Goal: Task Accomplishment & Management: Use online tool/utility

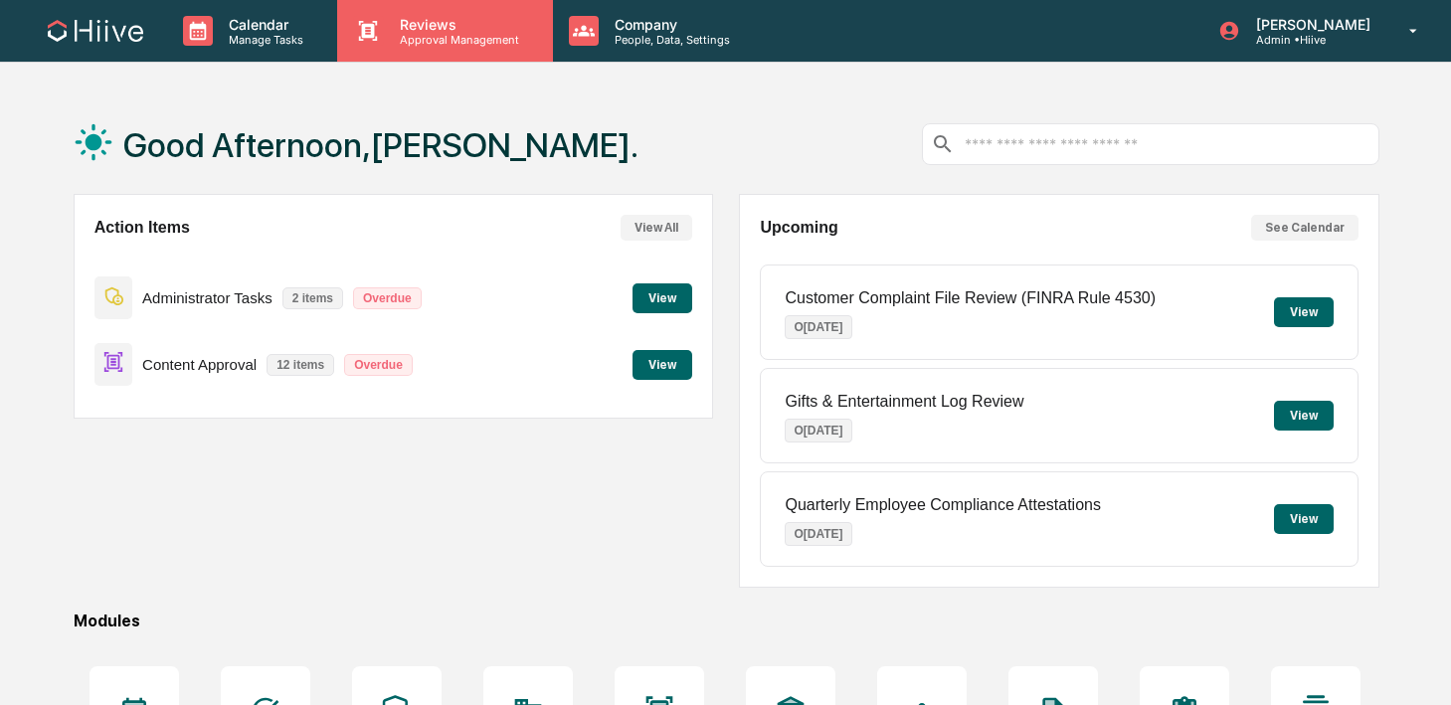
click at [442, 33] on p "Approval Management" at bounding box center [456, 40] width 145 height 14
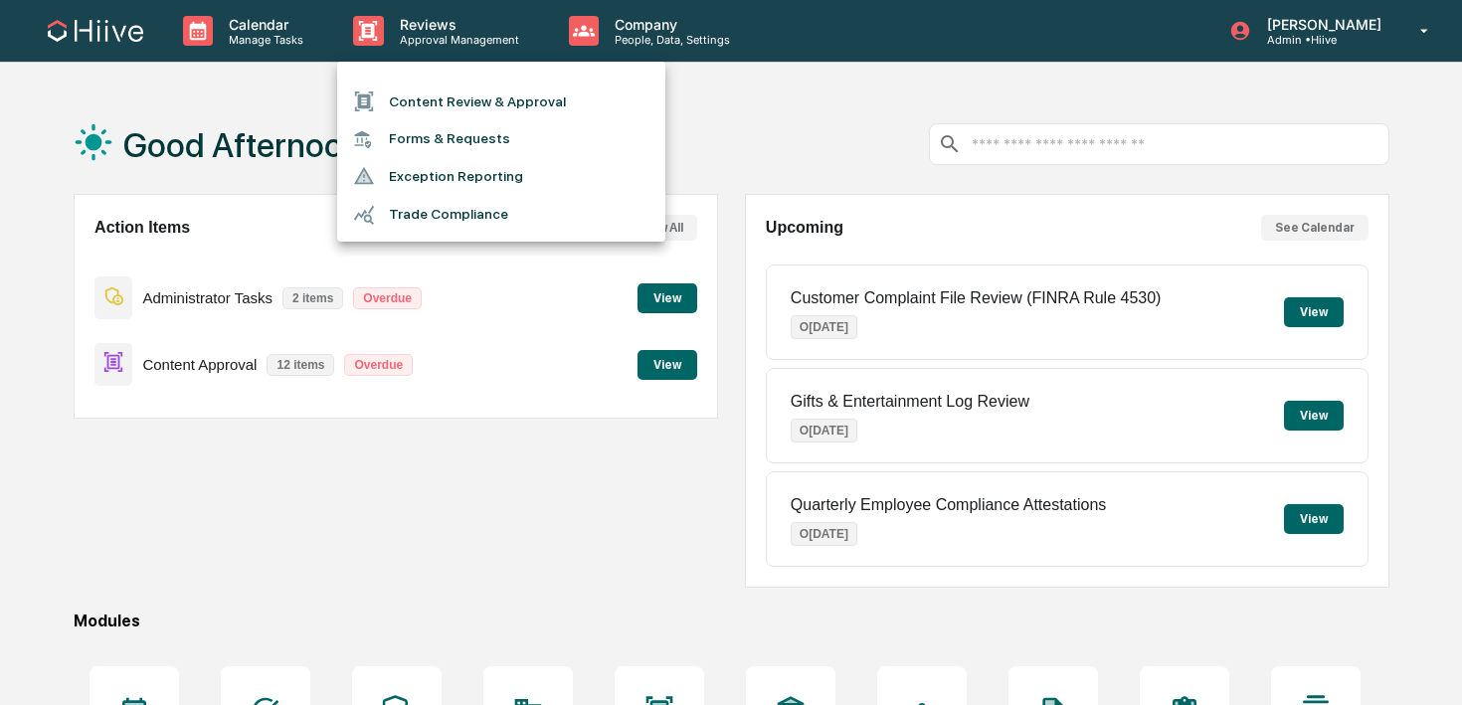
click at [442, 88] on li "Content Review & Approval" at bounding box center [501, 102] width 328 height 38
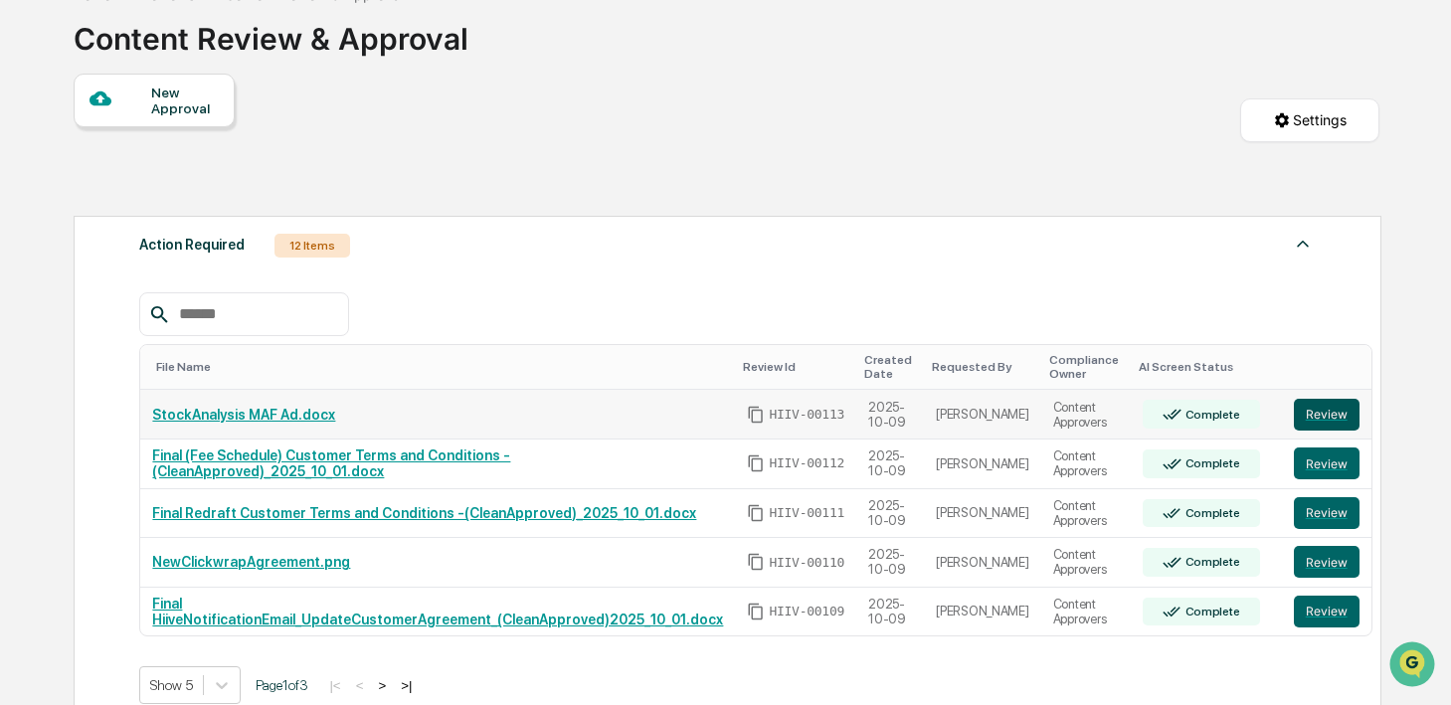
click at [1294, 415] on button "Review" at bounding box center [1327, 415] width 66 height 32
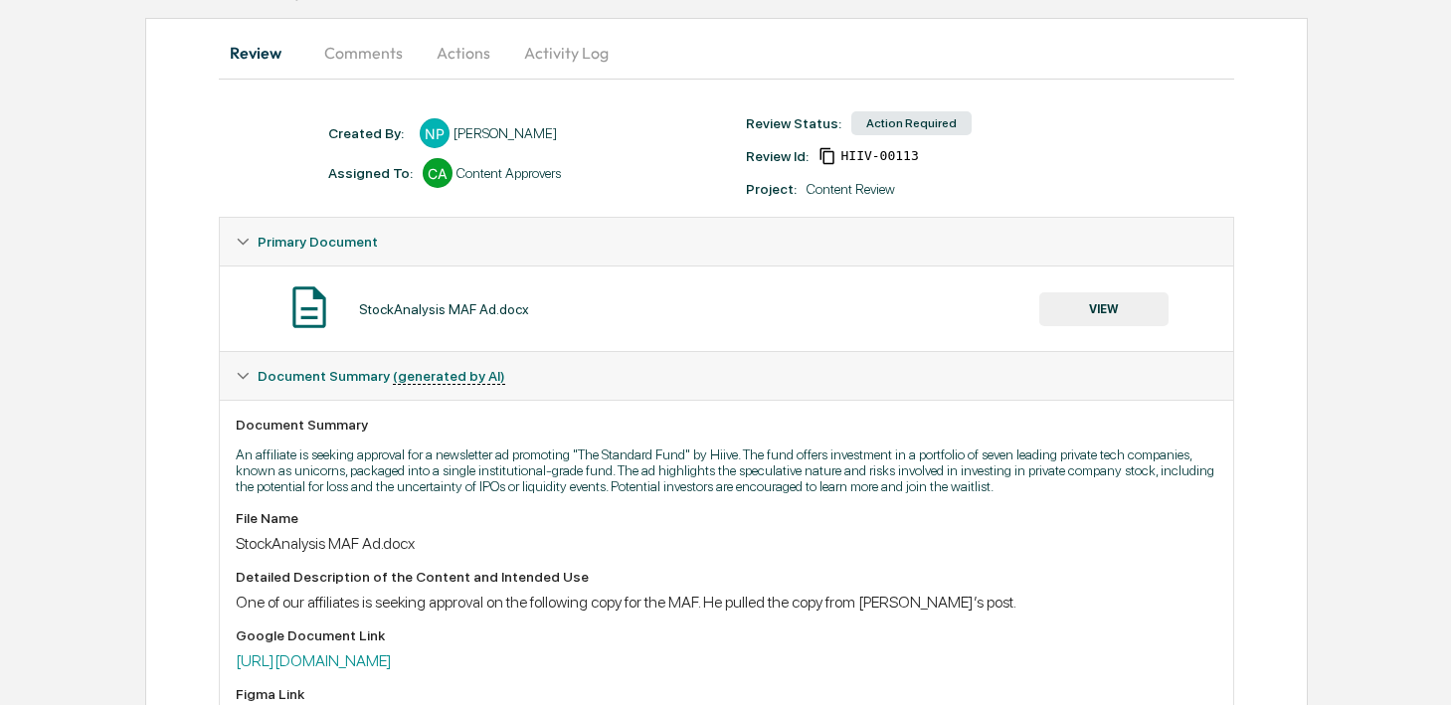
scroll to position [198, 0]
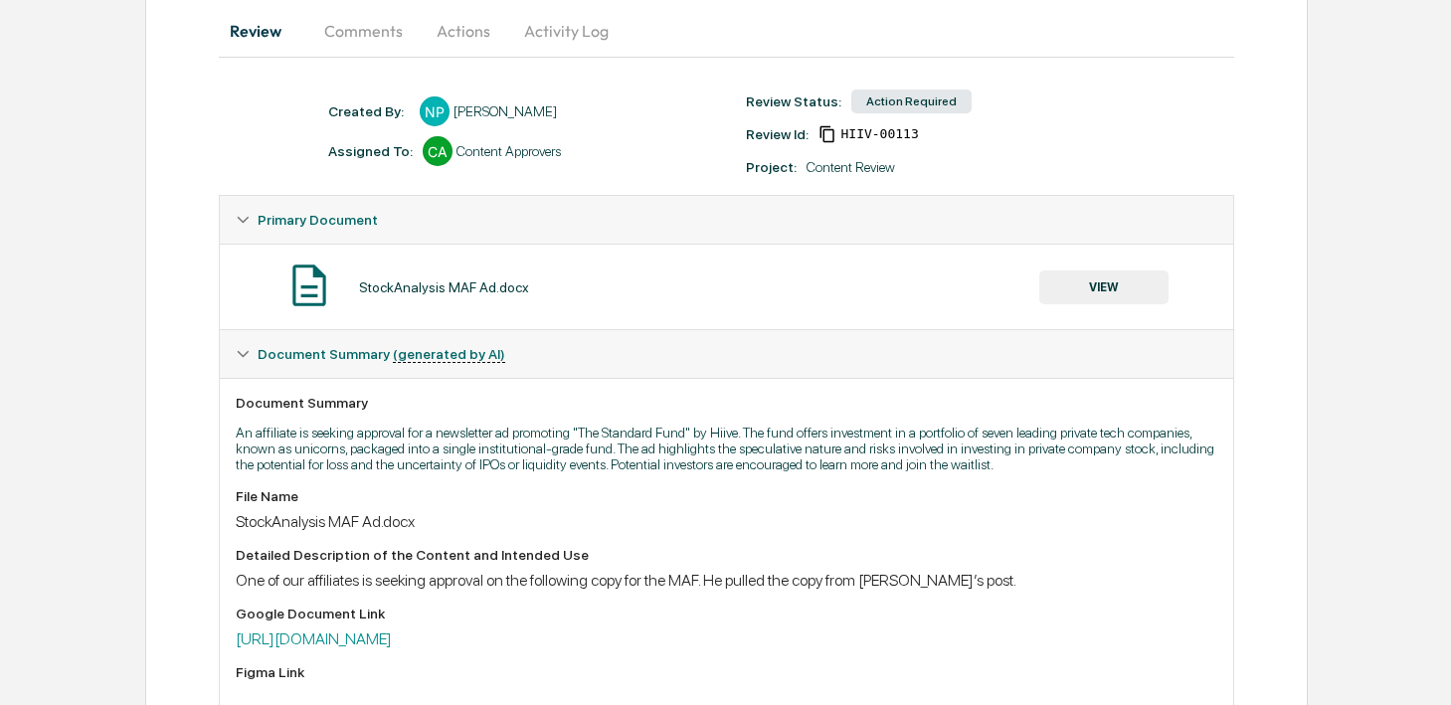
click at [1067, 289] on button "VIEW" at bounding box center [1103, 288] width 129 height 34
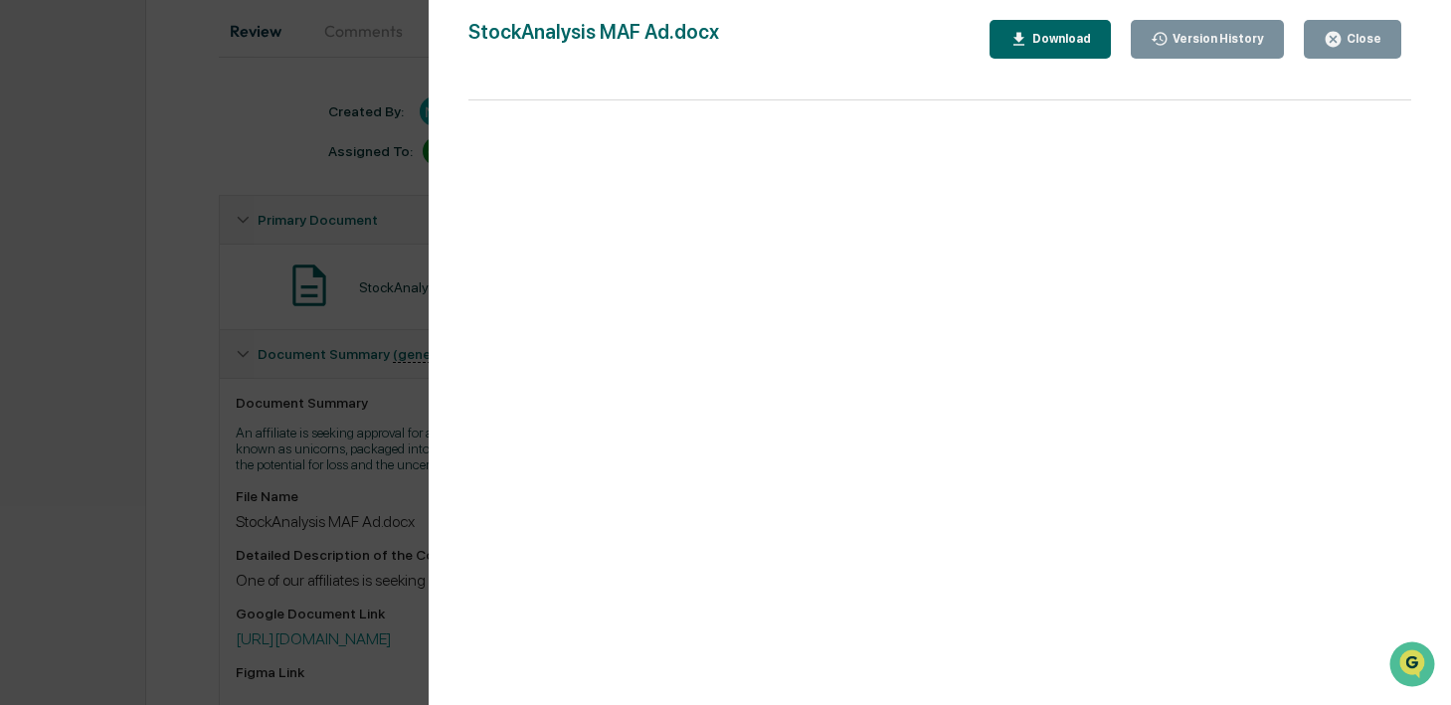
scroll to position [0, 0]
click at [1338, 40] on icon "button" at bounding box center [1333, 39] width 15 height 15
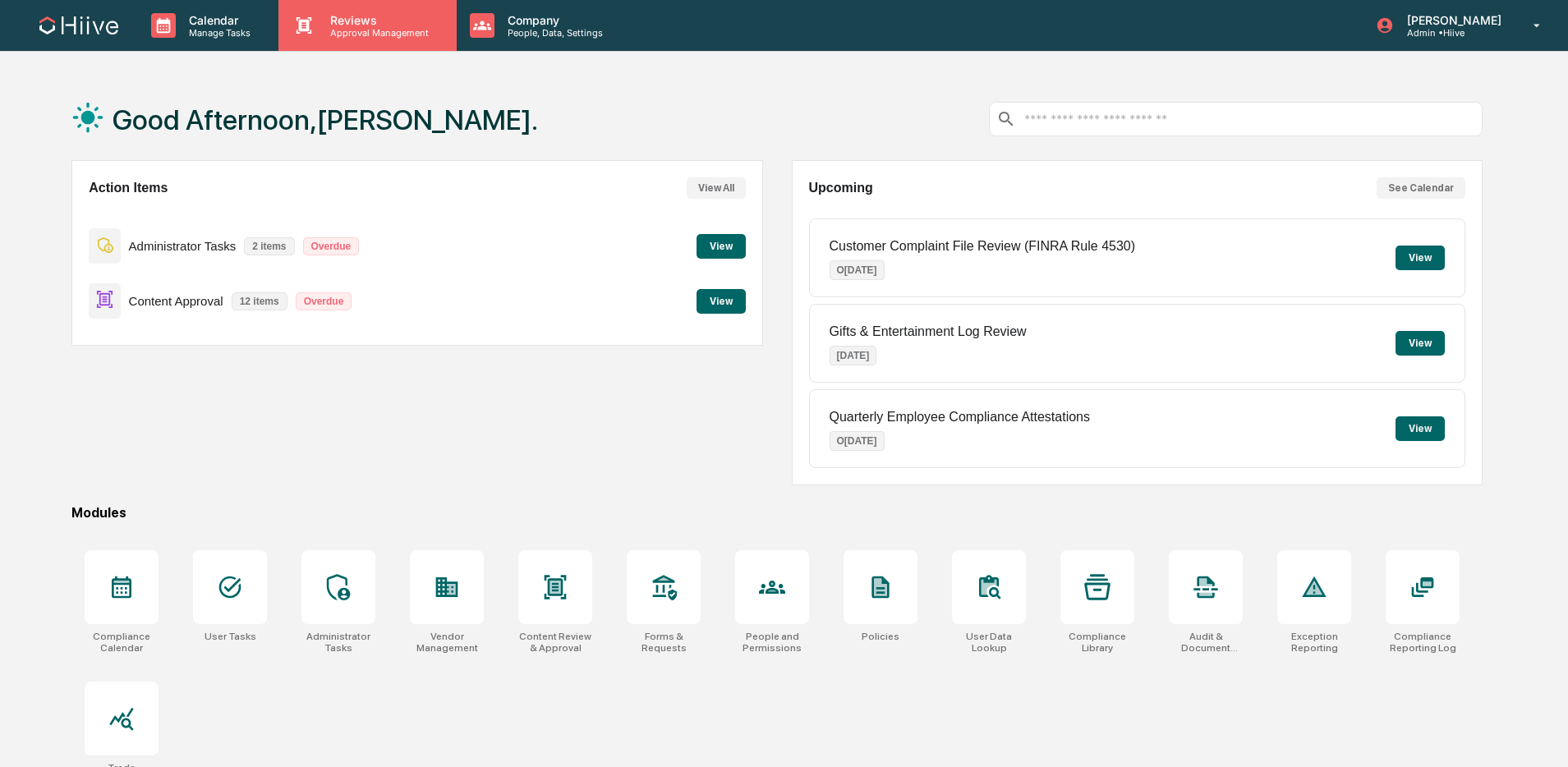
click at [345, 24] on p "Reviews" at bounding box center [377, 20] width 120 height 14
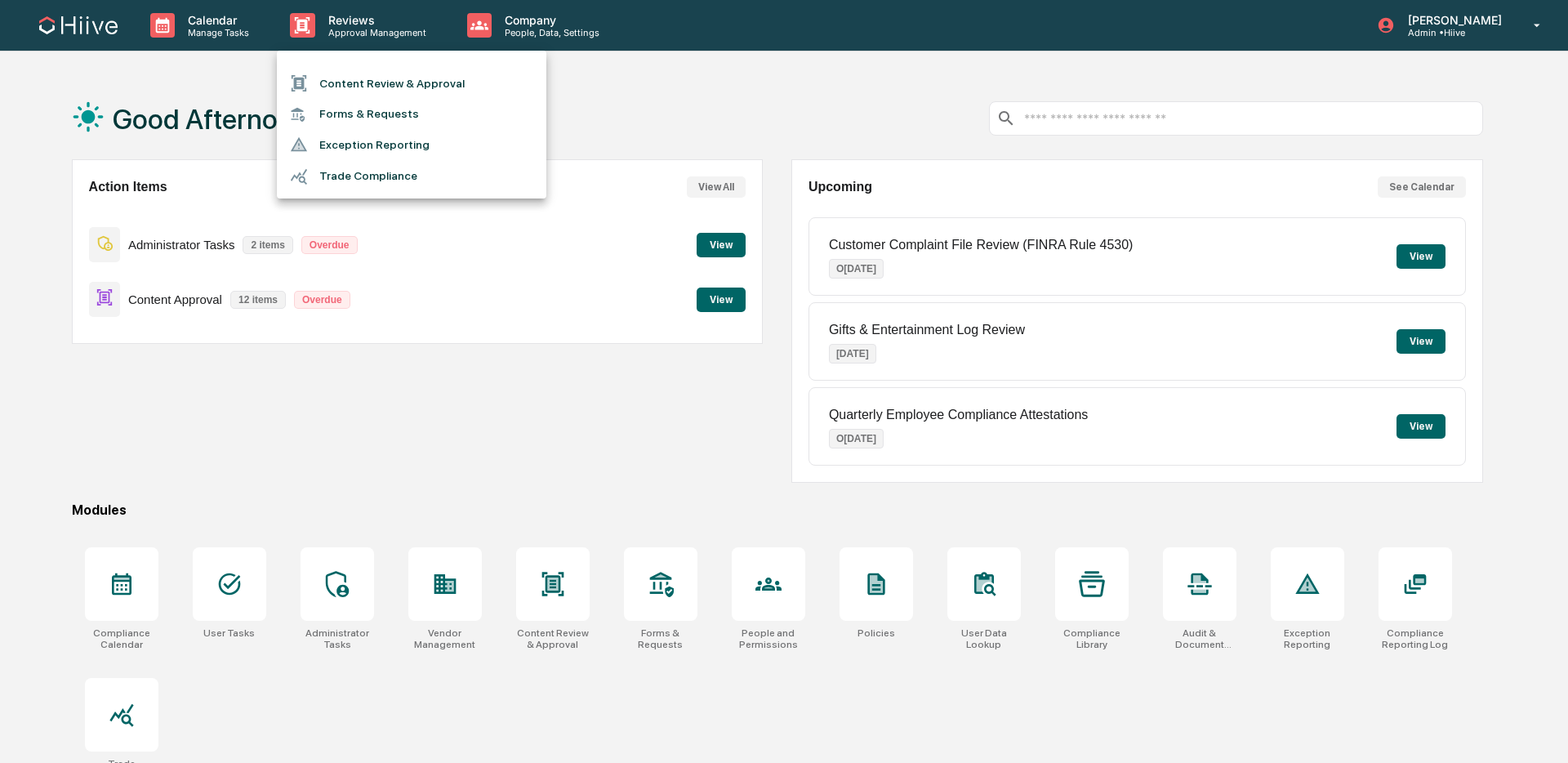
click at [346, 58] on ul "Content Review & Approval Forms & Requests Exception Reporting Trade Compliance" at bounding box center [412, 125] width 269 height 148
click at [335, 85] on li "Content Review & Approval" at bounding box center [412, 84] width 269 height 31
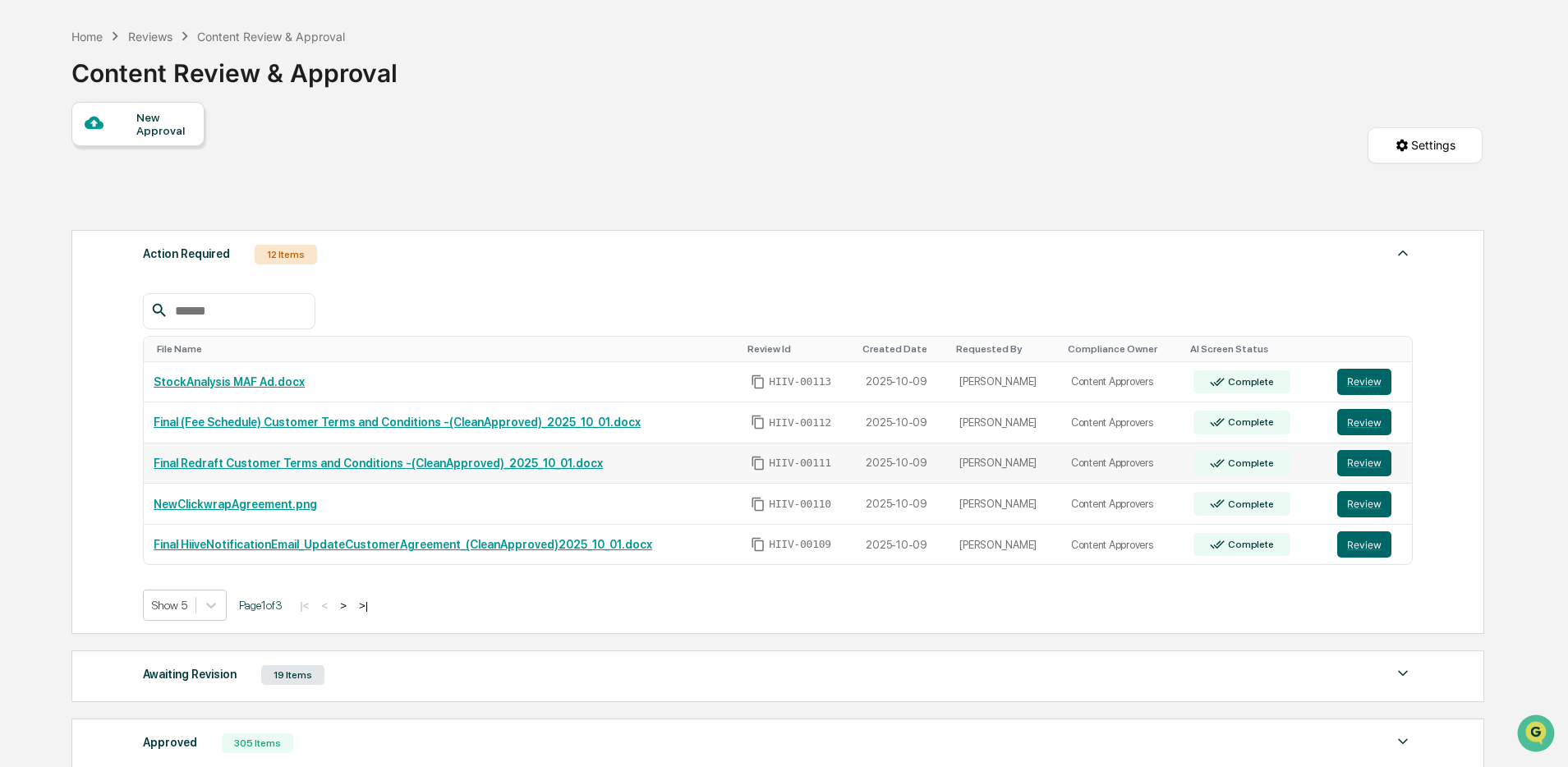
scroll to position [62, 0]
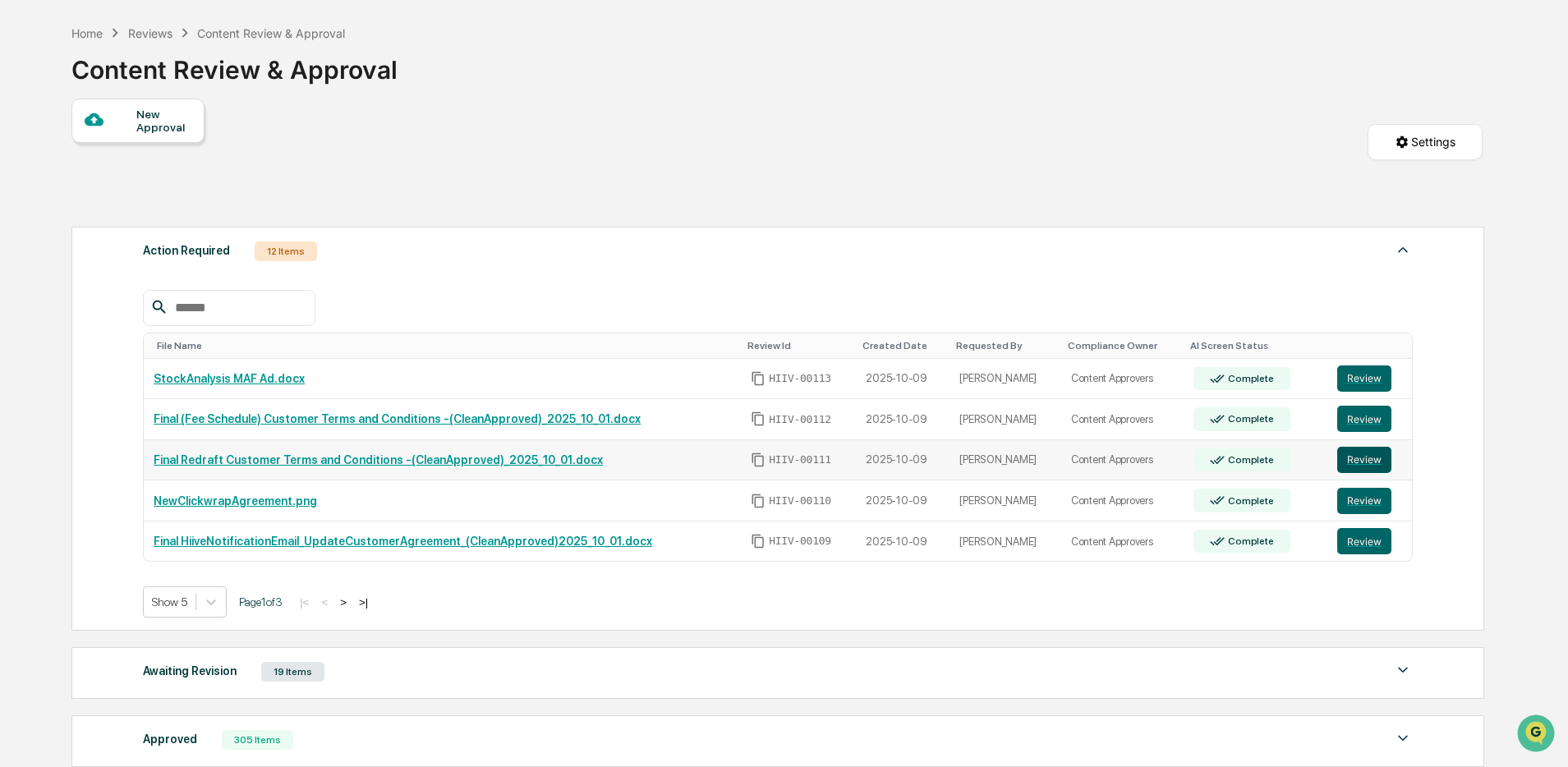
click at [1348, 457] on button "Review" at bounding box center [1365, 460] width 55 height 26
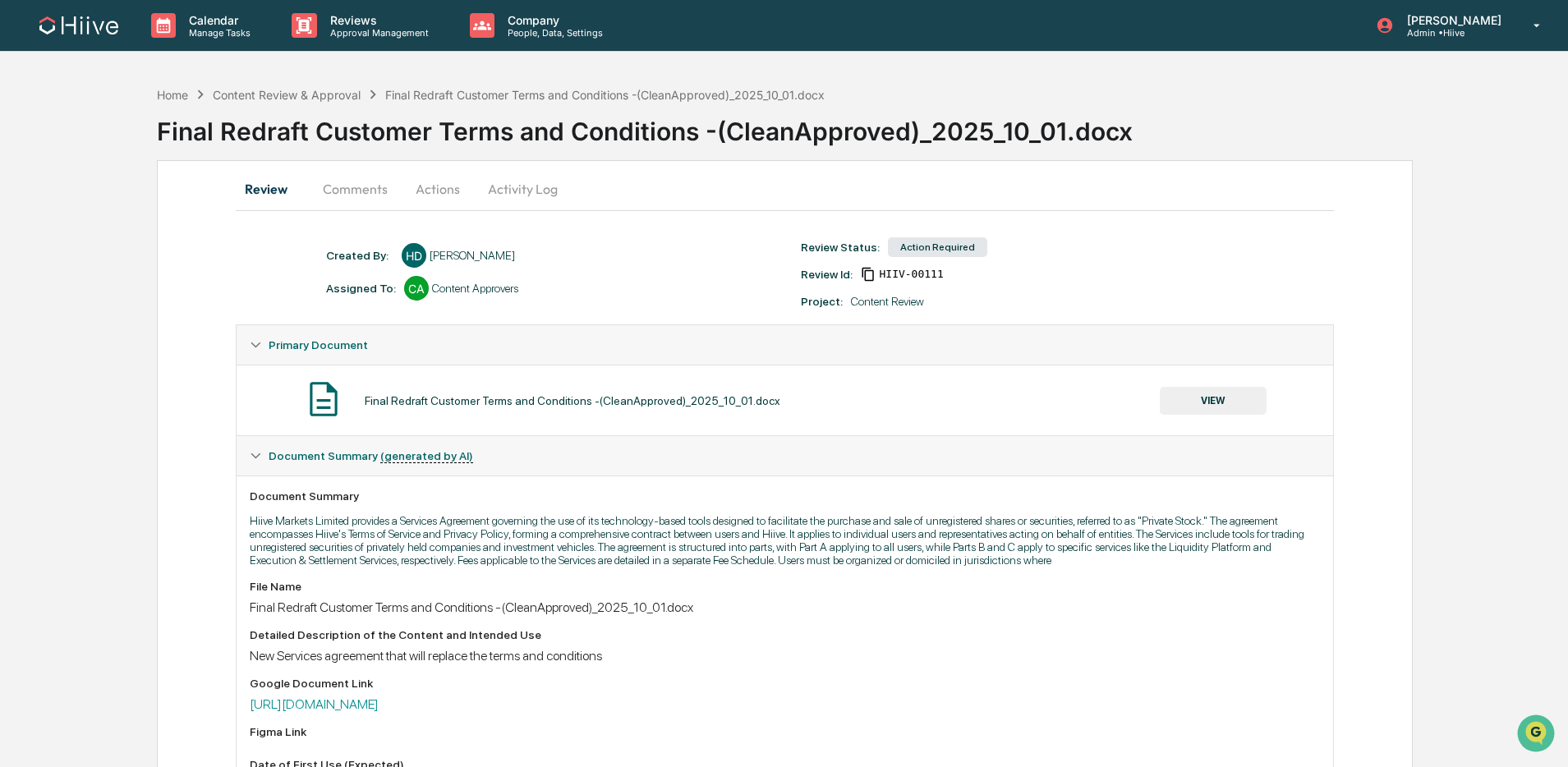
click at [1188, 402] on button "VIEW" at bounding box center [1213, 400] width 107 height 28
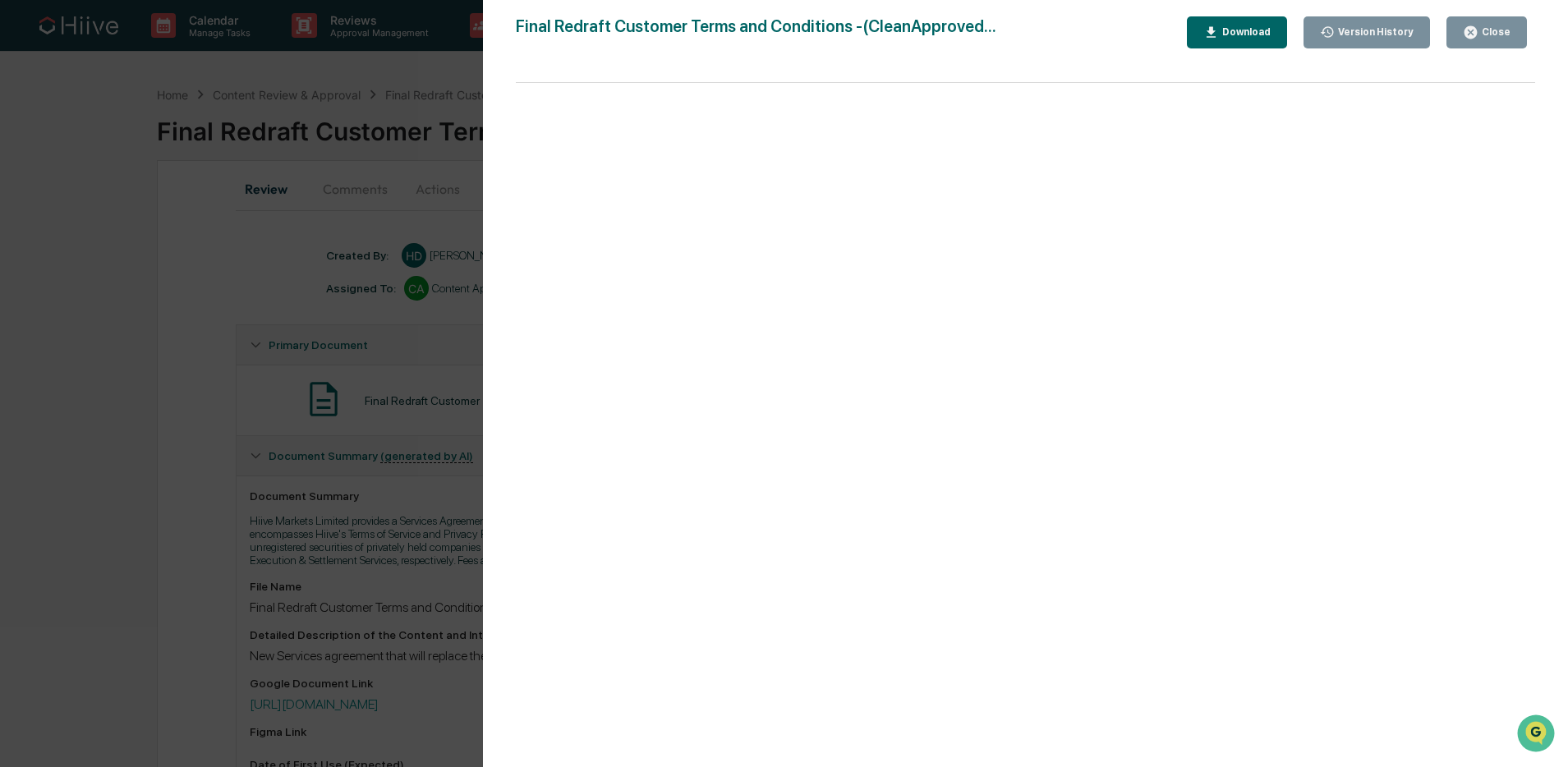
click at [1511, 34] on button "Close" at bounding box center [1486, 32] width 80 height 32
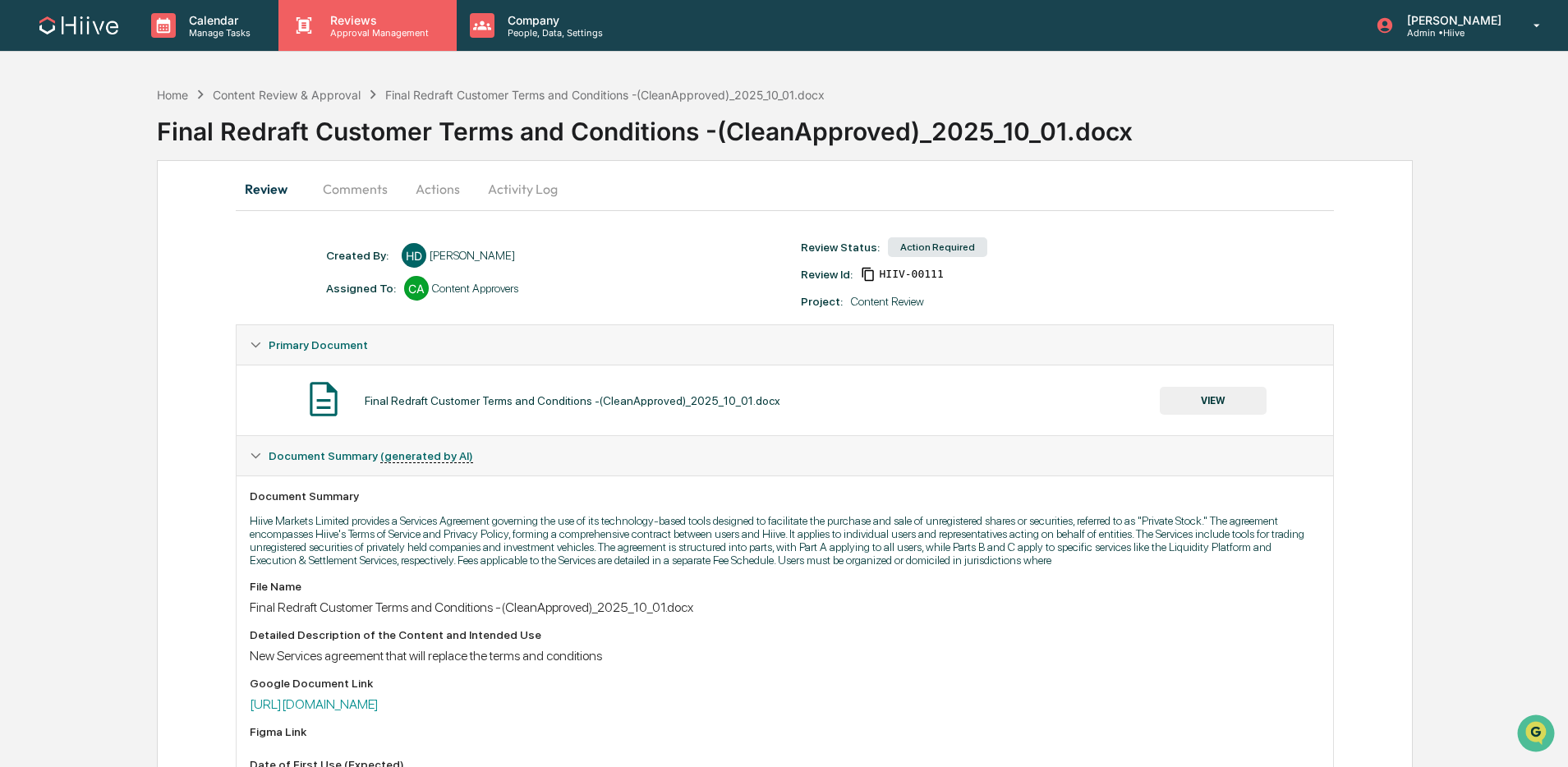
click at [388, 29] on p "Approval Management" at bounding box center [377, 33] width 120 height 12
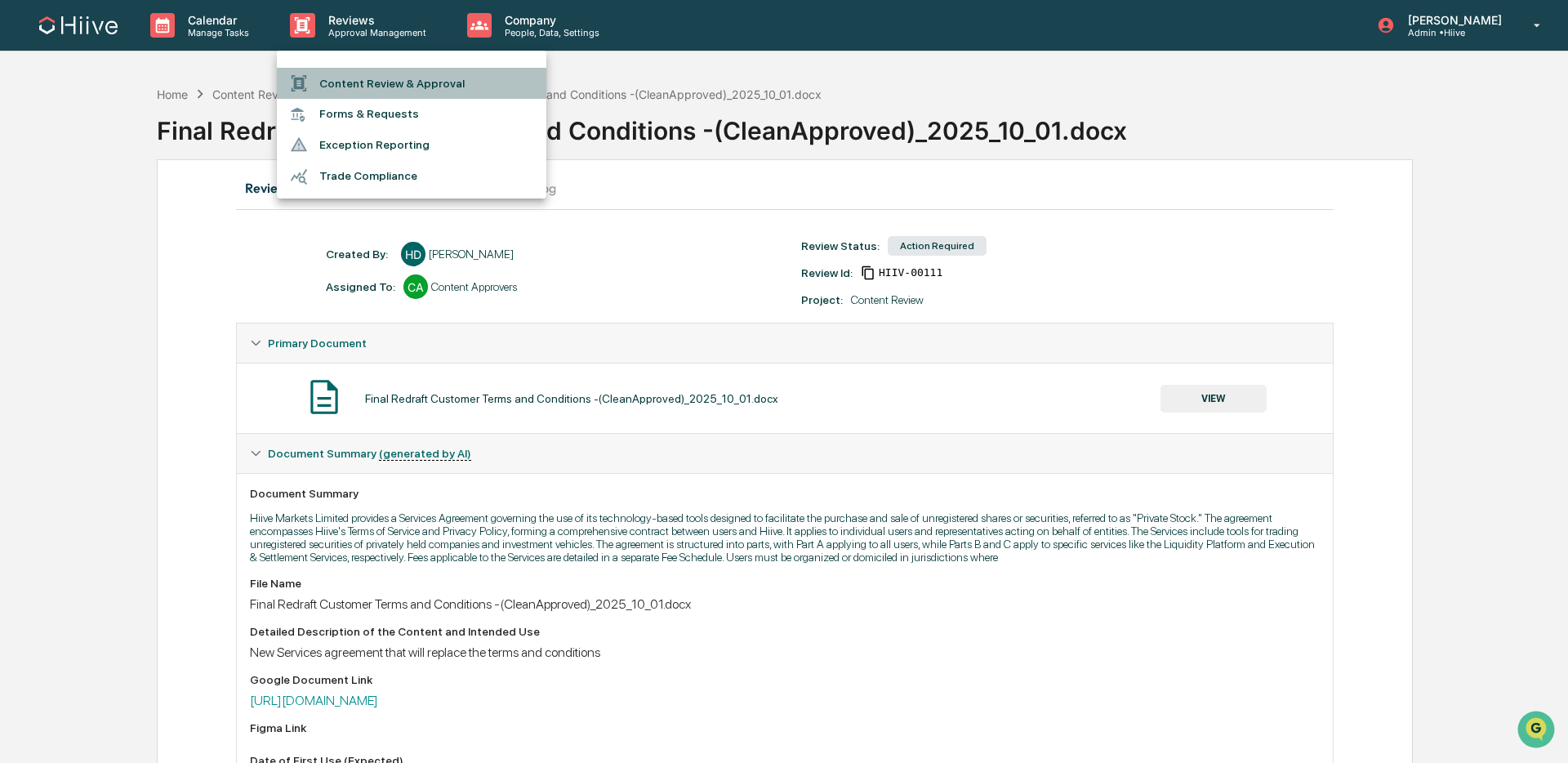
click at [356, 76] on li "Content Review & Approval" at bounding box center [412, 84] width 269 height 31
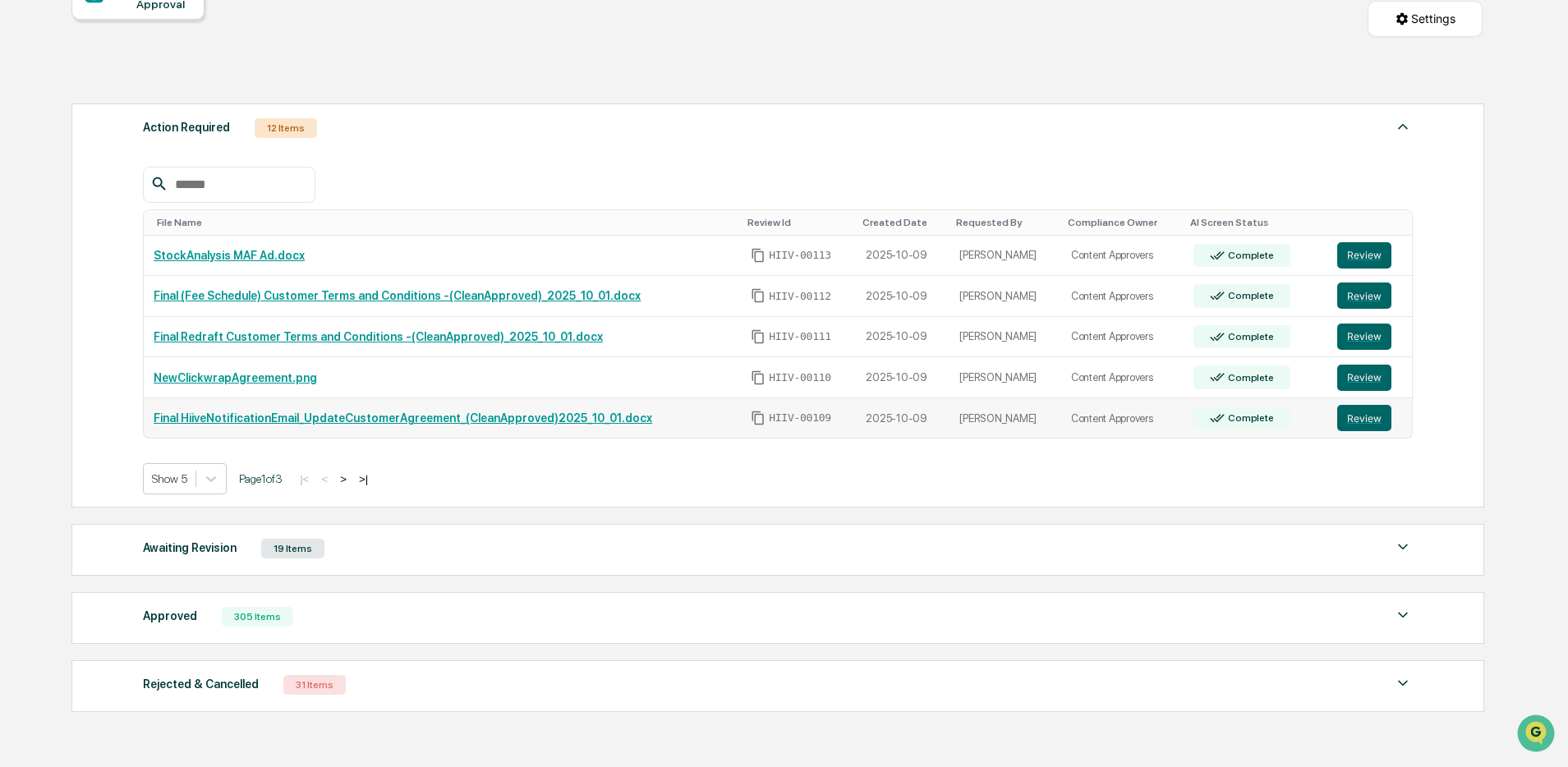
scroll to position [187, 0]
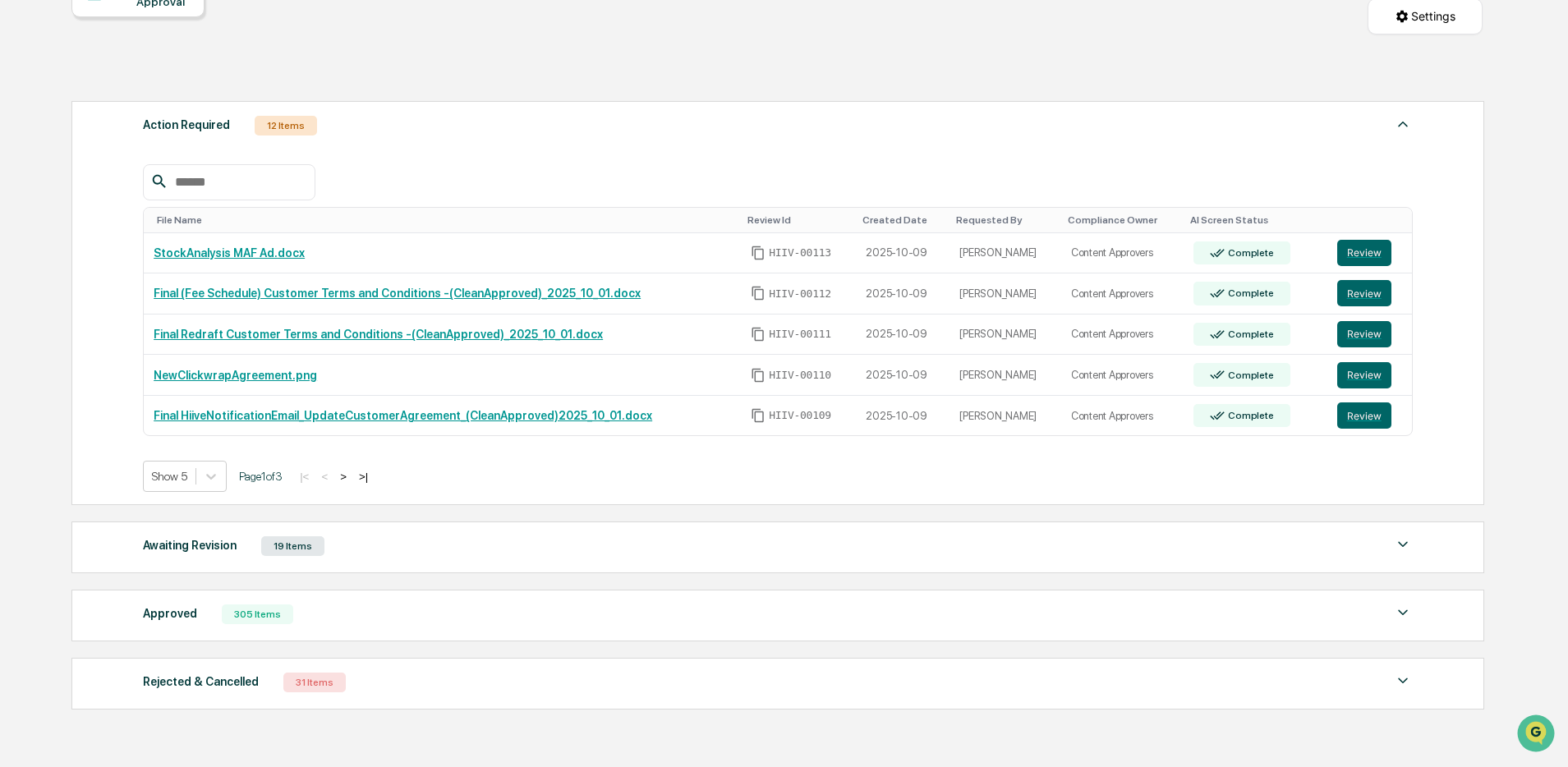
click at [352, 479] on button ">" at bounding box center [344, 476] width 17 height 14
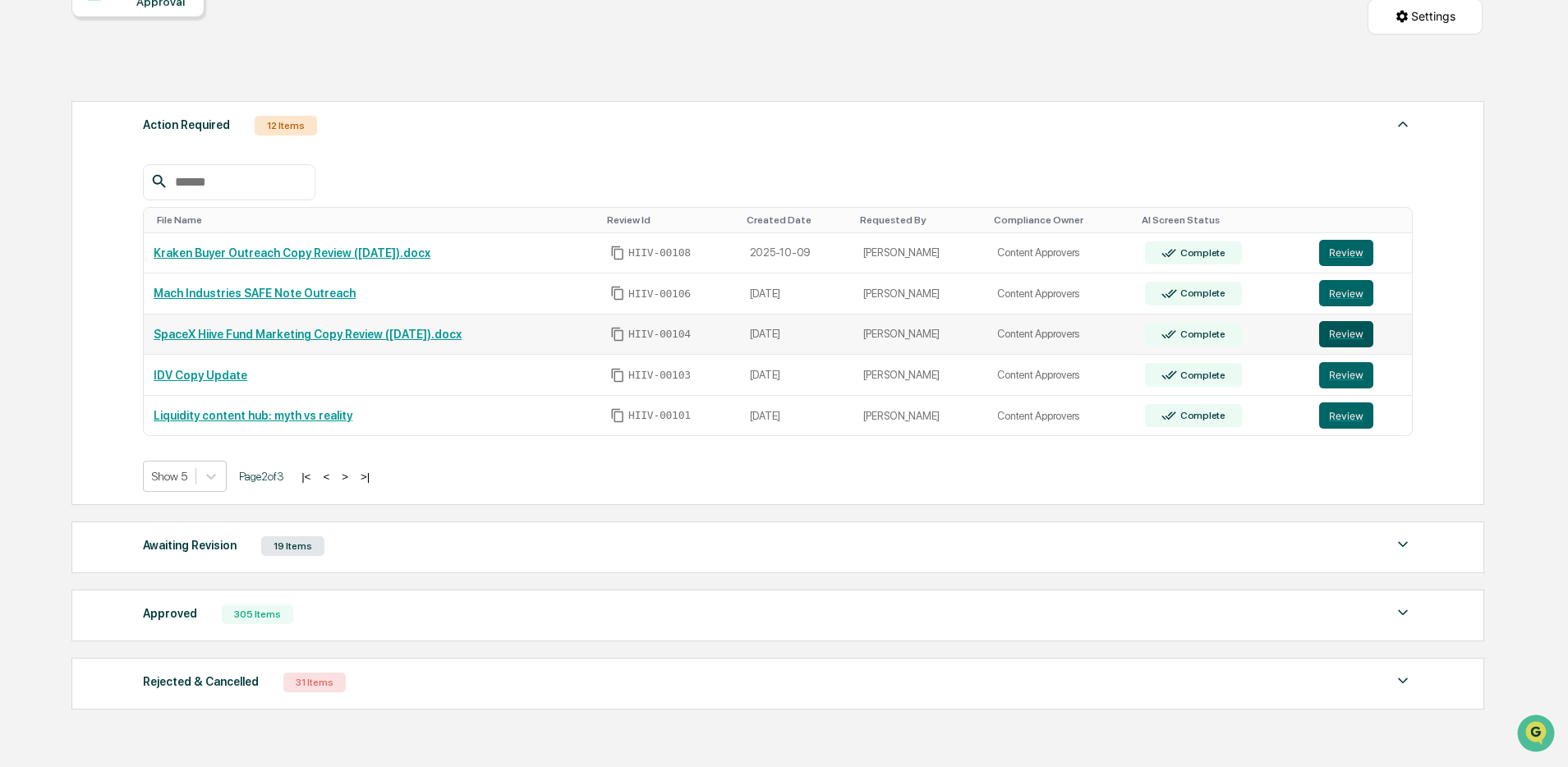
click at [1352, 334] on button "Review" at bounding box center [1347, 334] width 55 height 26
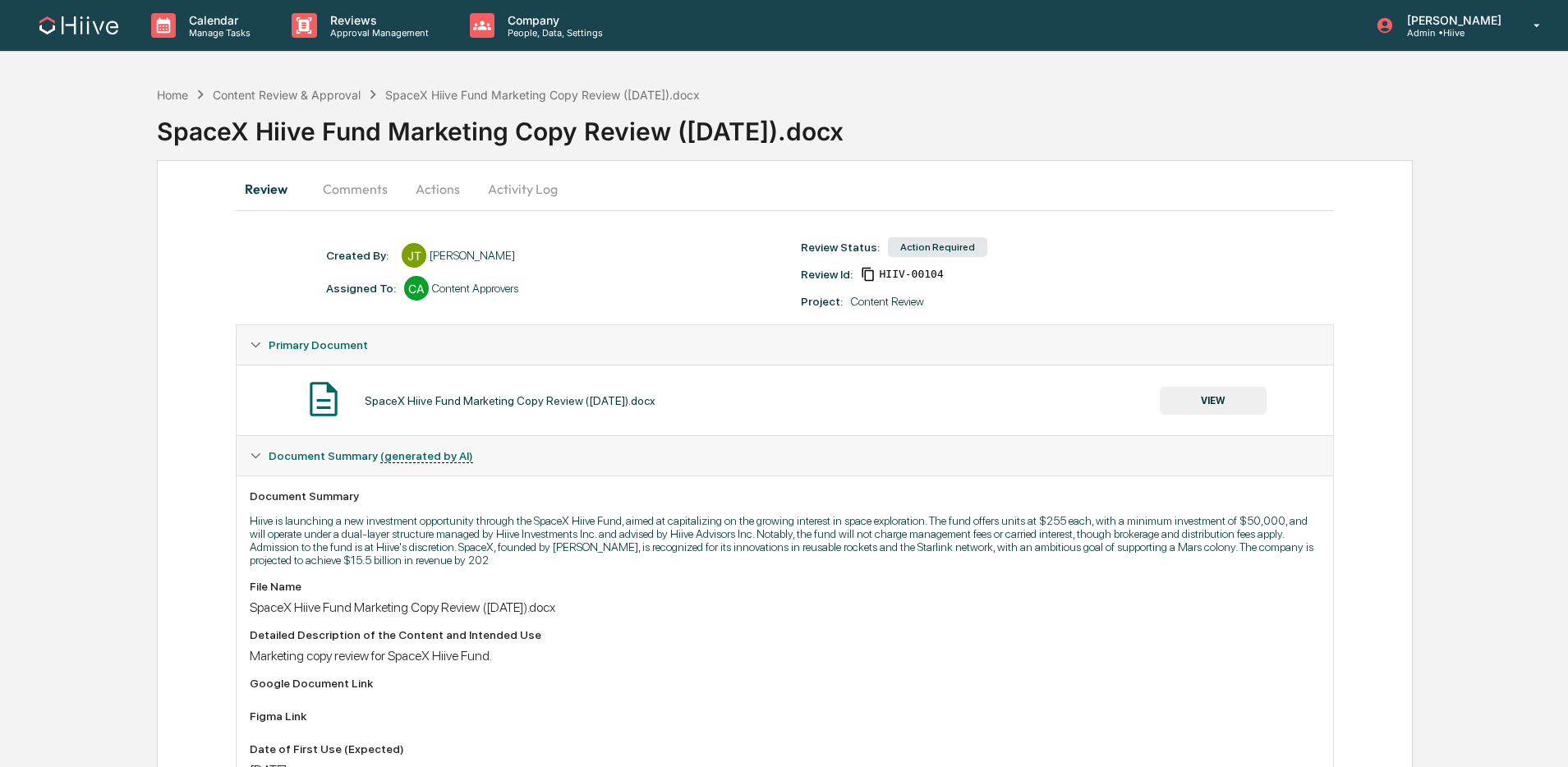
click at [377, 193] on button "Comments" at bounding box center [355, 189] width 91 height 40
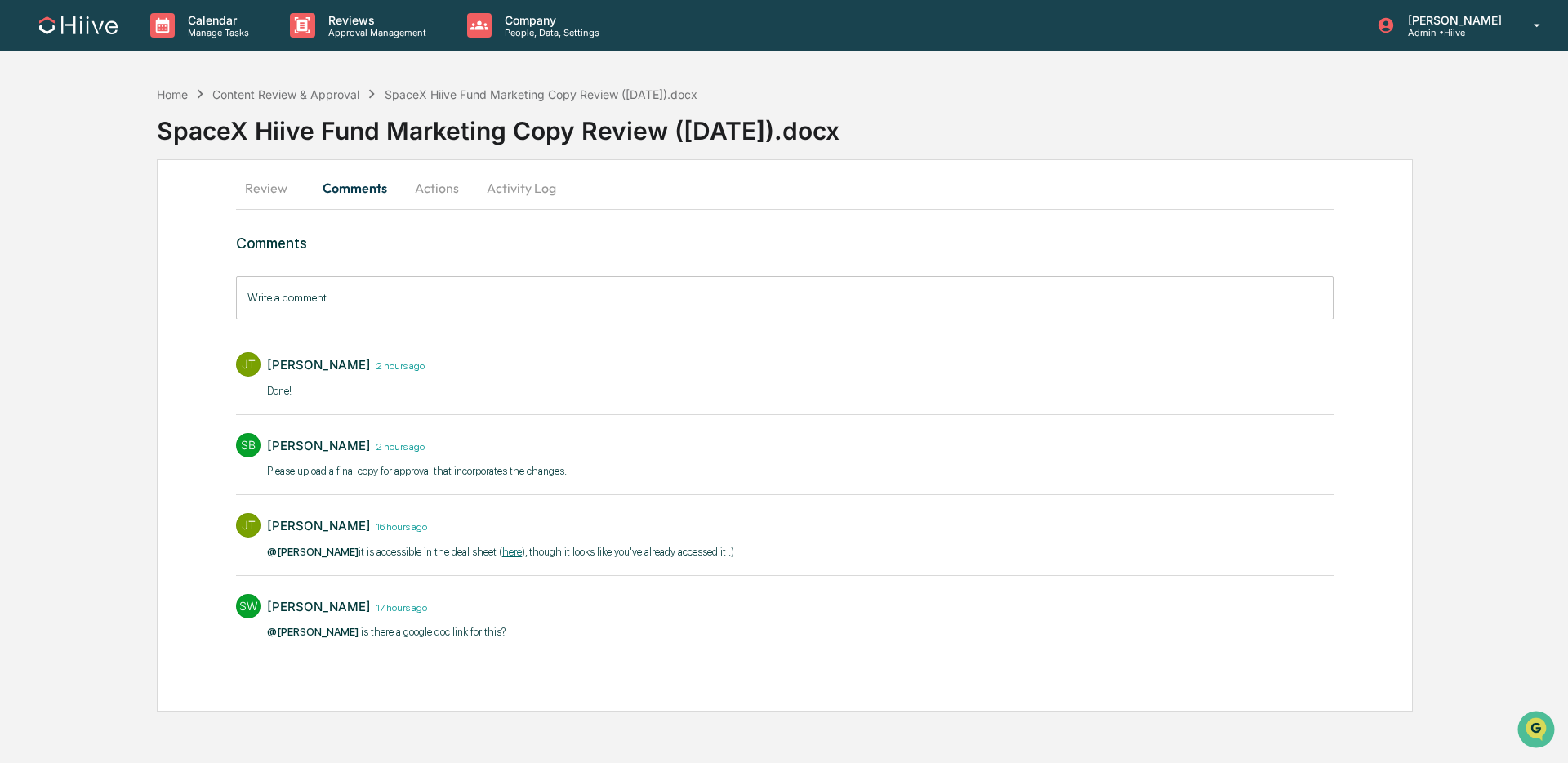
click at [273, 195] on button "Review" at bounding box center [273, 188] width 74 height 39
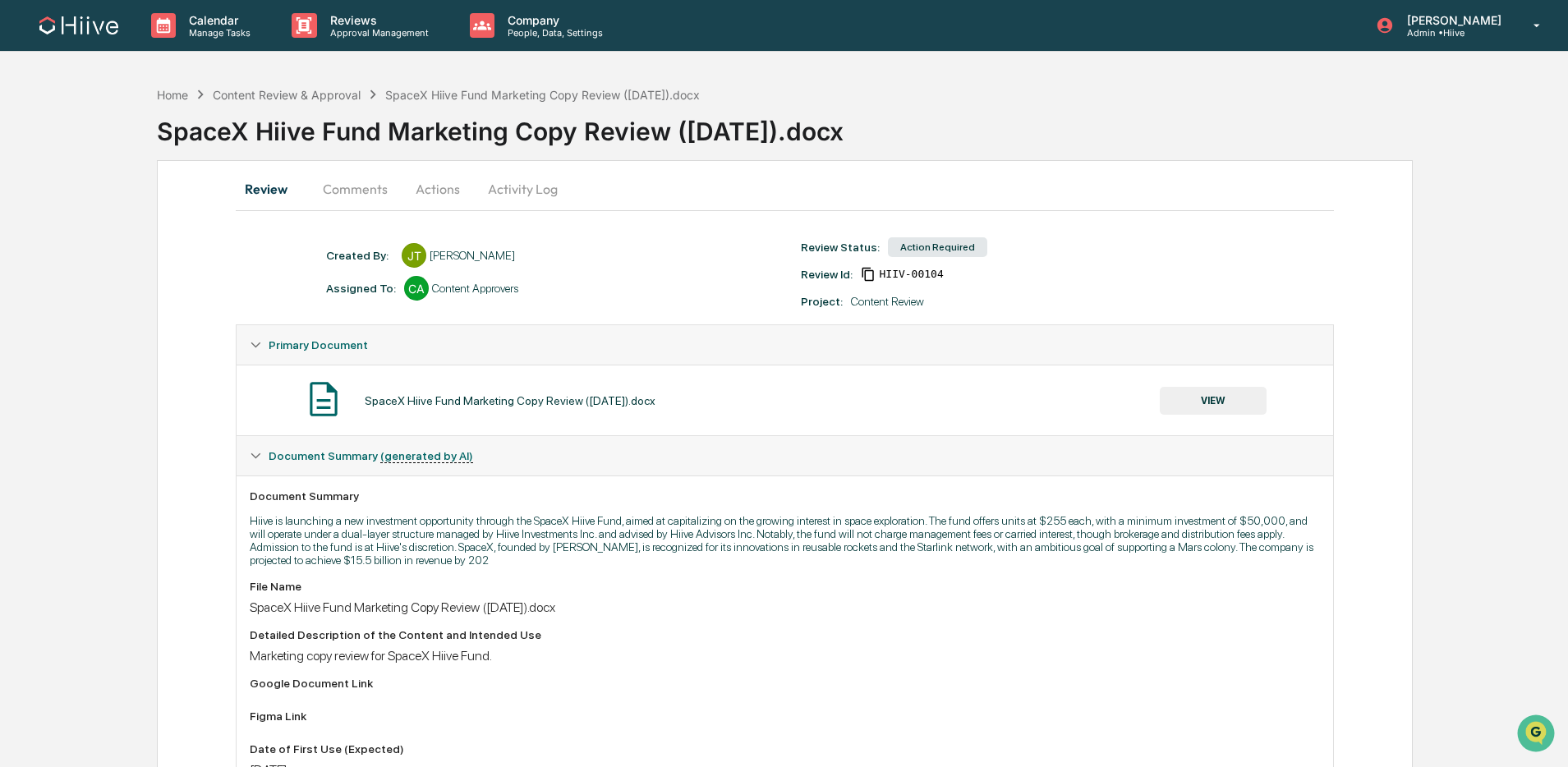
click at [1217, 400] on button "VIEW" at bounding box center [1213, 400] width 107 height 28
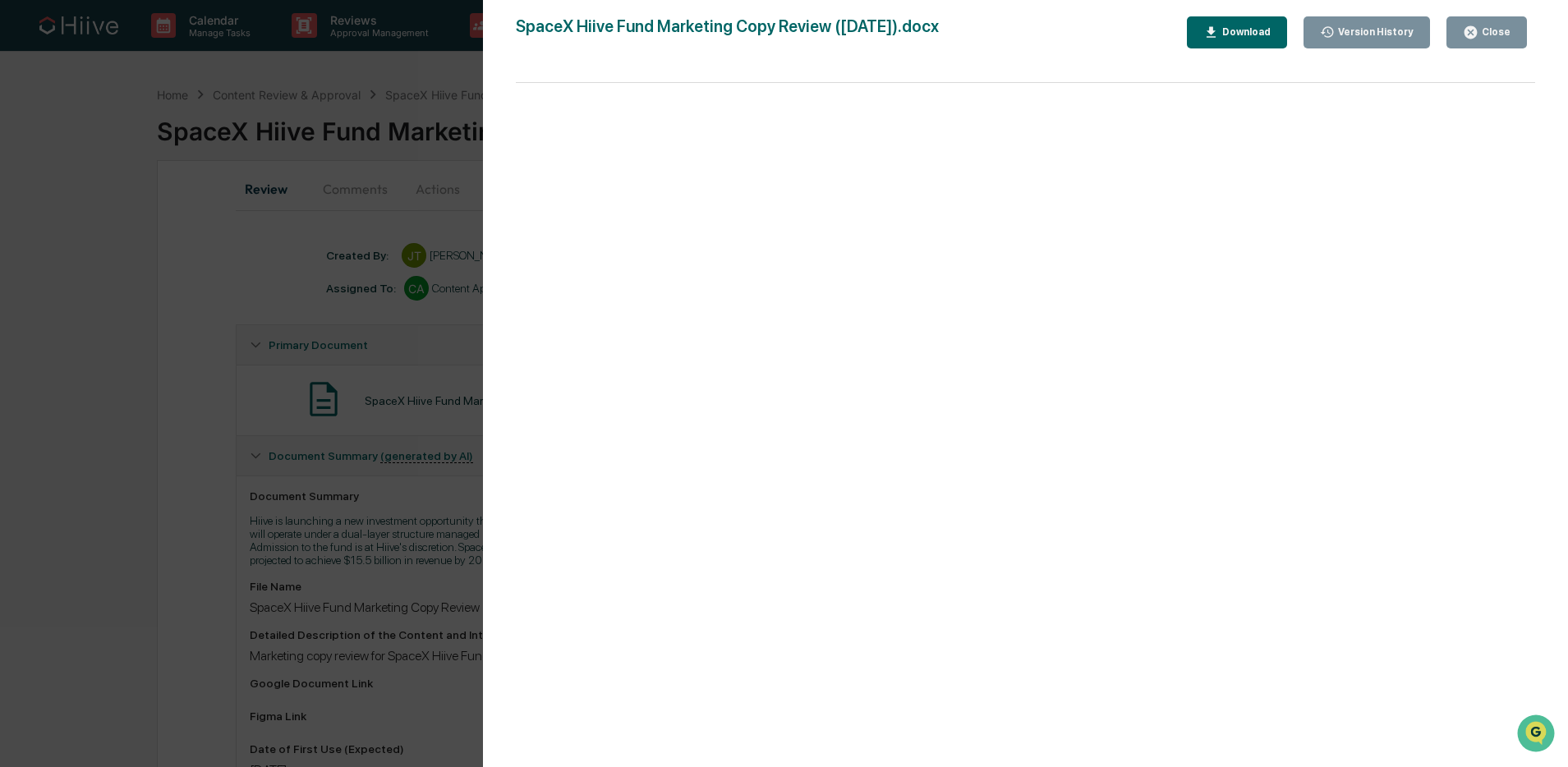
click at [449, 477] on div "Version History 10/09/2025, 03:38 PM James Tucker 10/08/2025, 10:31 PM James Tu…" at bounding box center [784, 383] width 1568 height 767
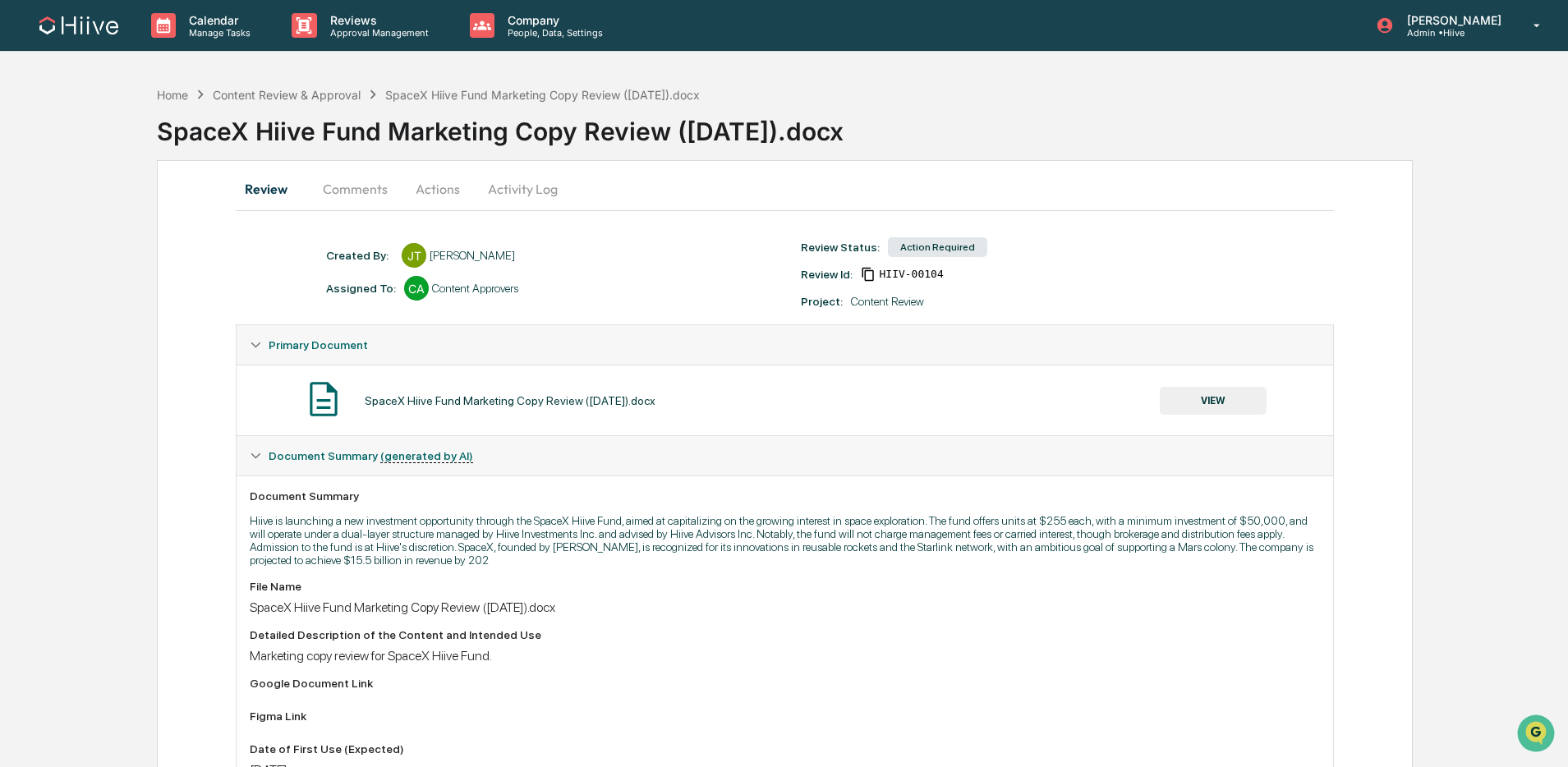
click at [354, 179] on button "Comments" at bounding box center [355, 189] width 91 height 40
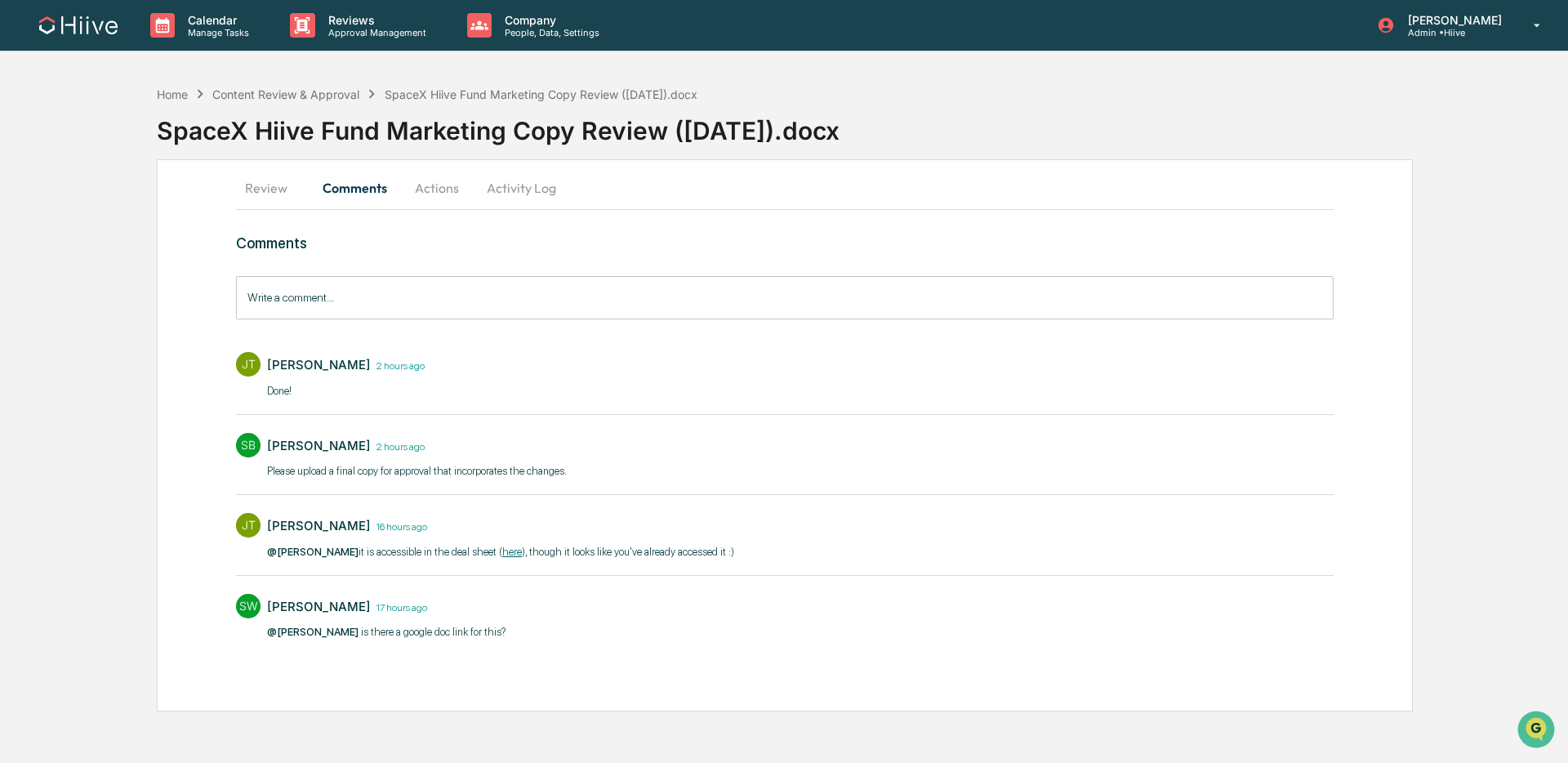
click at [413, 299] on input "Write a comment..." at bounding box center [784, 297] width 1098 height 44
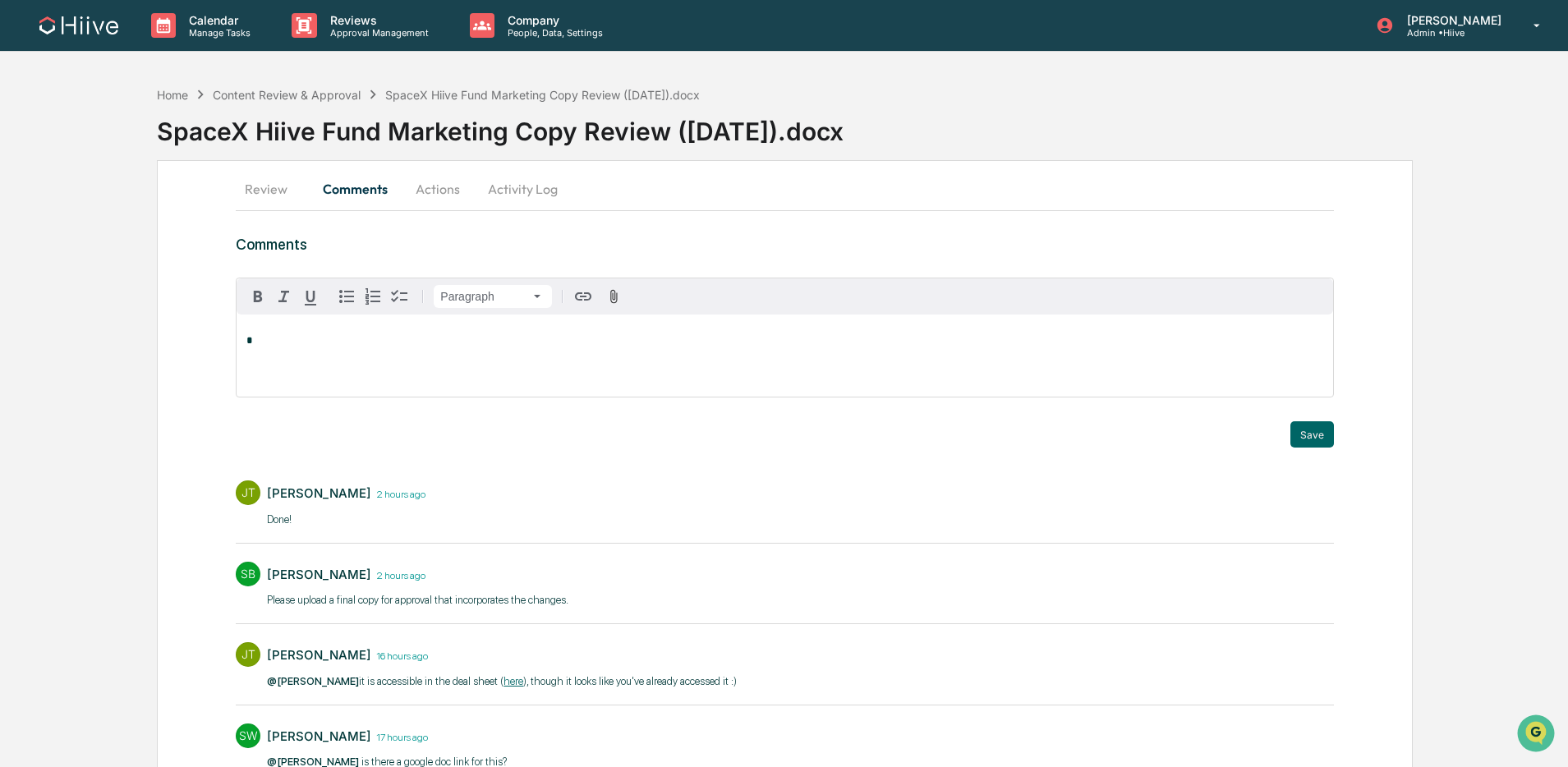
click at [416, 365] on div "*" at bounding box center [784, 355] width 1096 height 82
click at [335, 376] on div "Susan Woodard" at bounding box center [300, 367] width 116 height 29
click at [339, 370] on div "Susan Woodard" at bounding box center [300, 367] width 107 height 21
click at [1313, 432] on button "Save" at bounding box center [1312, 434] width 44 height 26
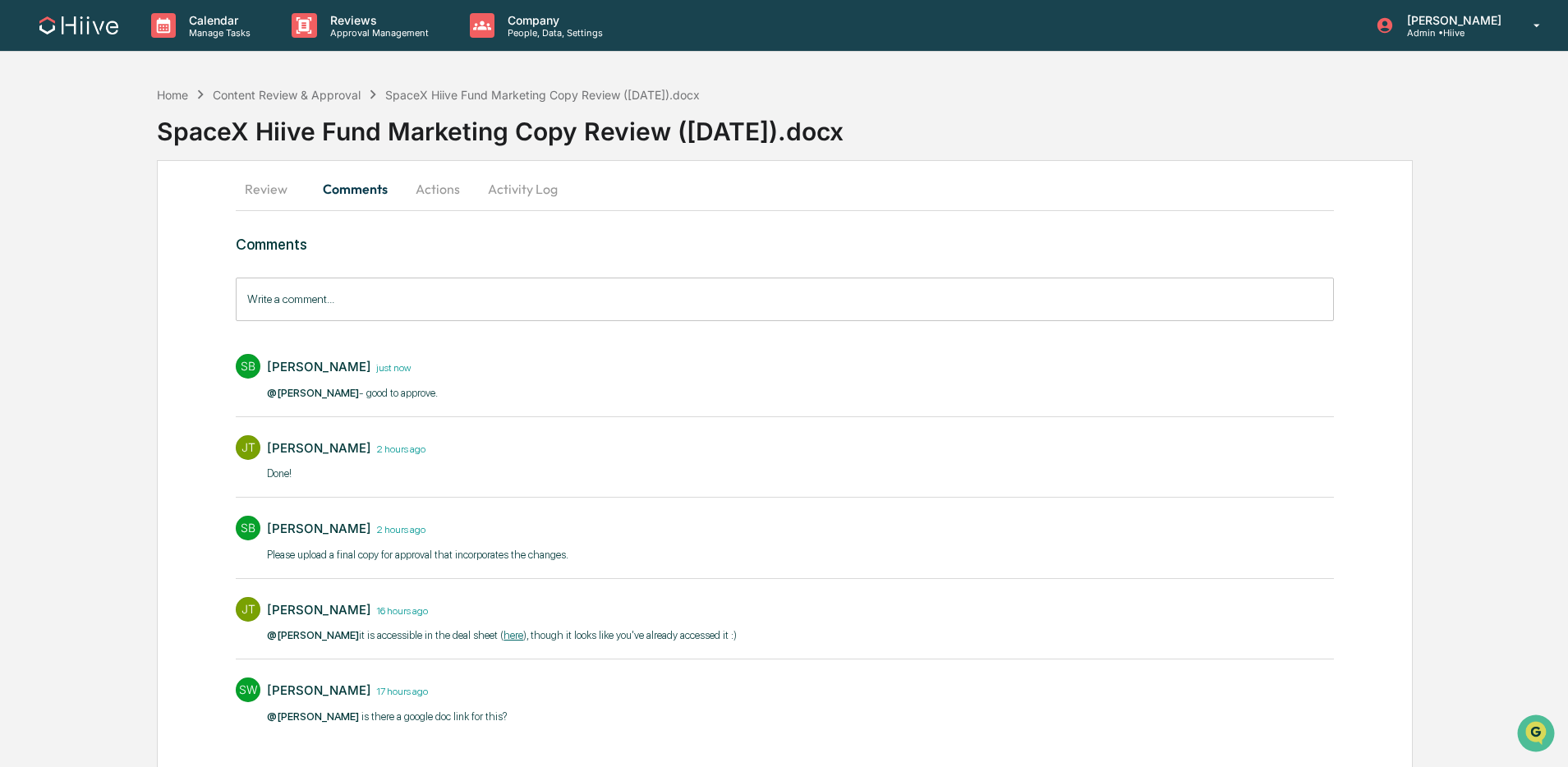
click at [278, 196] on button "Review" at bounding box center [273, 189] width 74 height 40
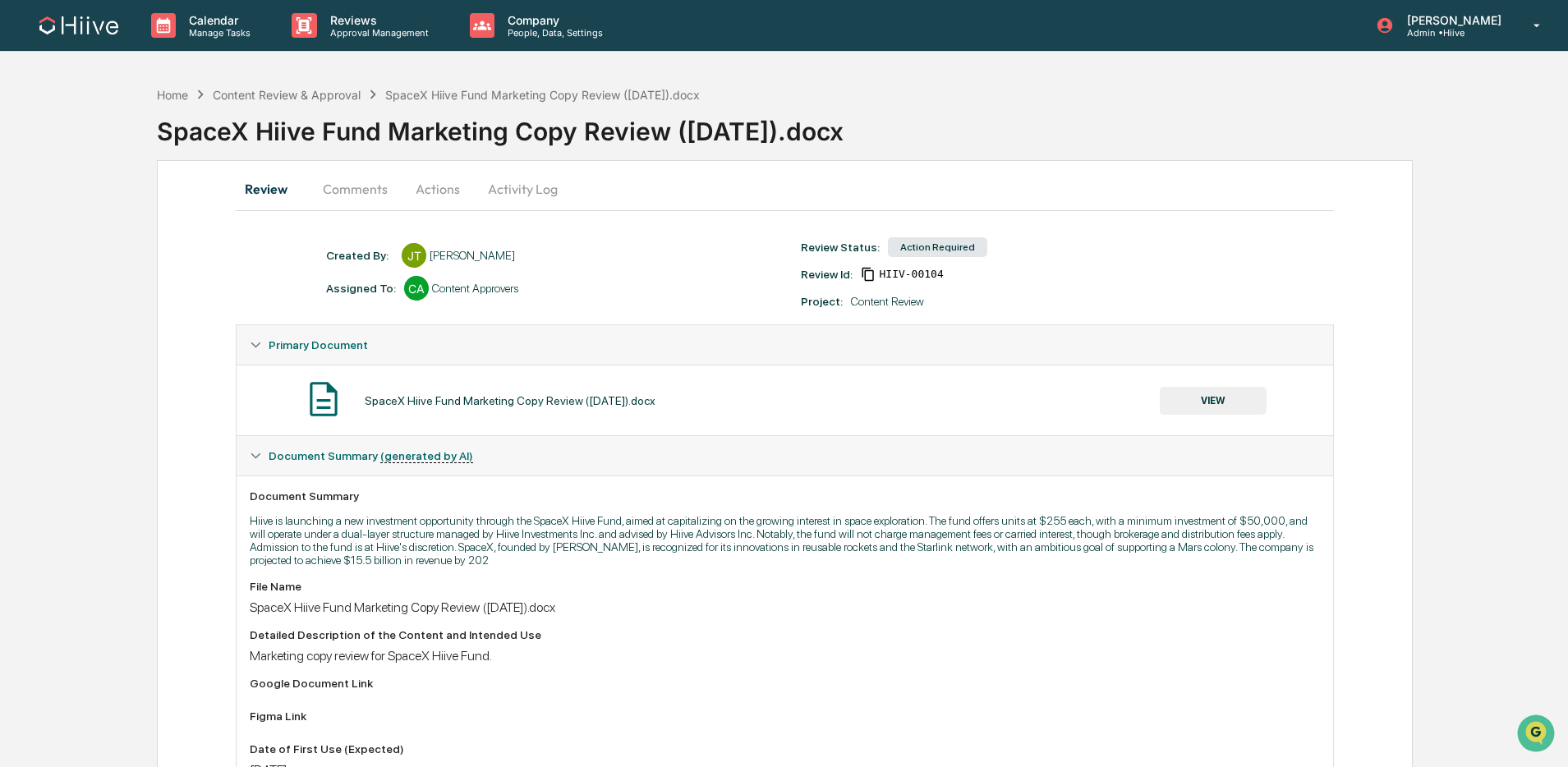
click at [1195, 413] on button "VIEW" at bounding box center [1213, 400] width 107 height 28
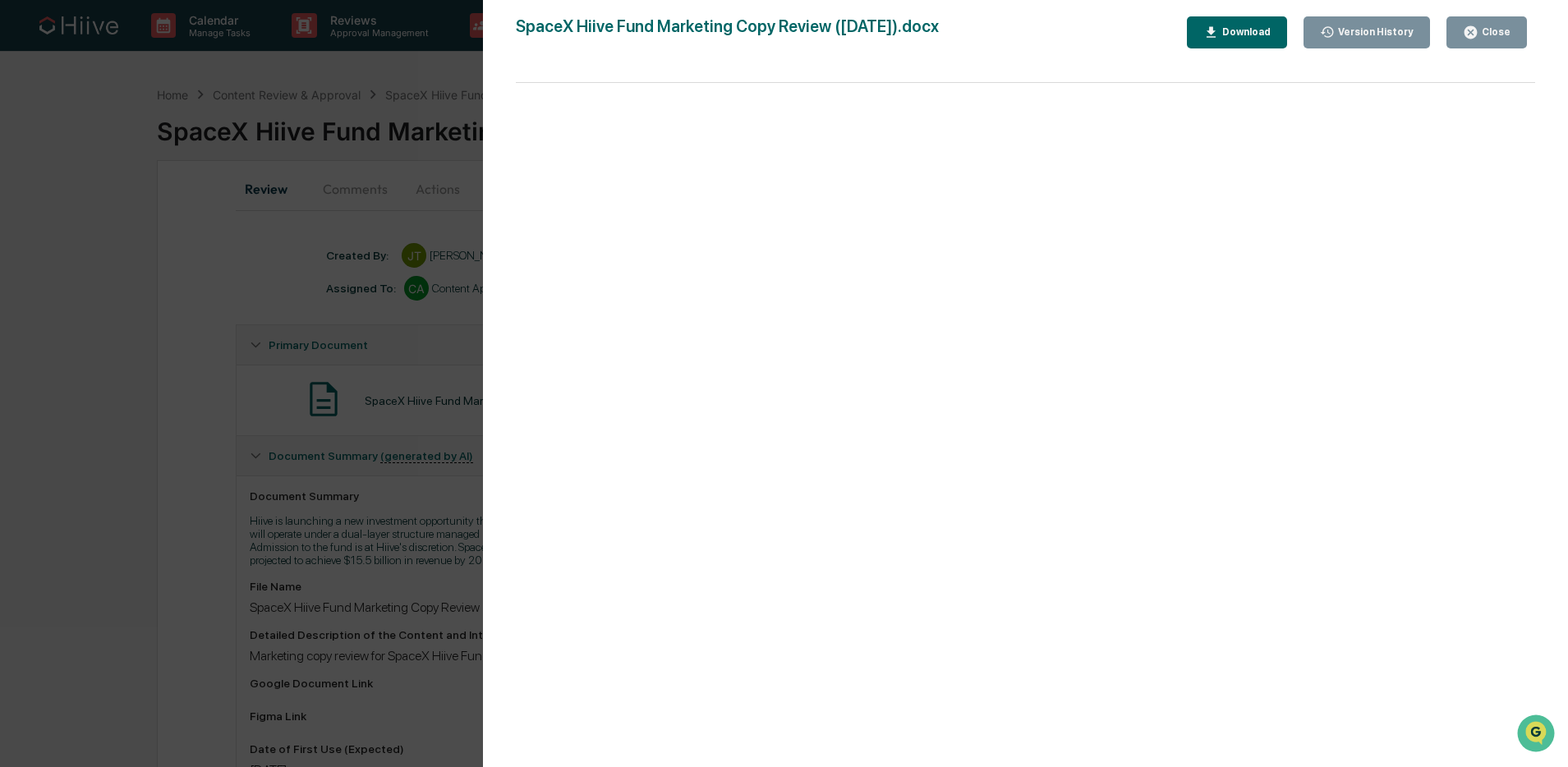
click at [127, 369] on div "Version History 10/09/2025, 03:38 PM James Tucker 10/08/2025, 10:31 PM James Tu…" at bounding box center [784, 383] width 1568 height 767
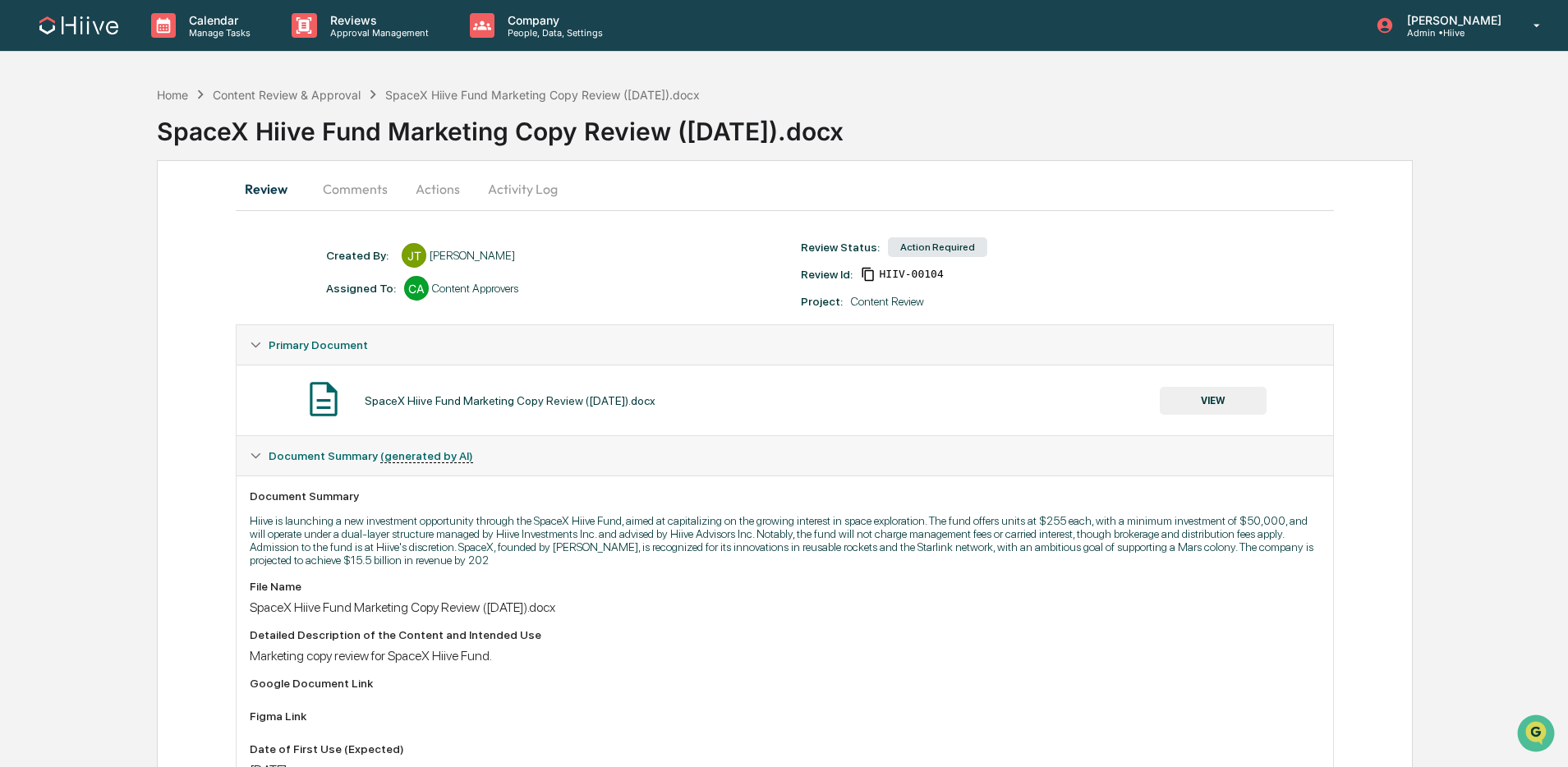
click at [865, 277] on icon at bounding box center [868, 274] width 15 height 15
click at [396, 19] on p "Reviews" at bounding box center [377, 20] width 120 height 14
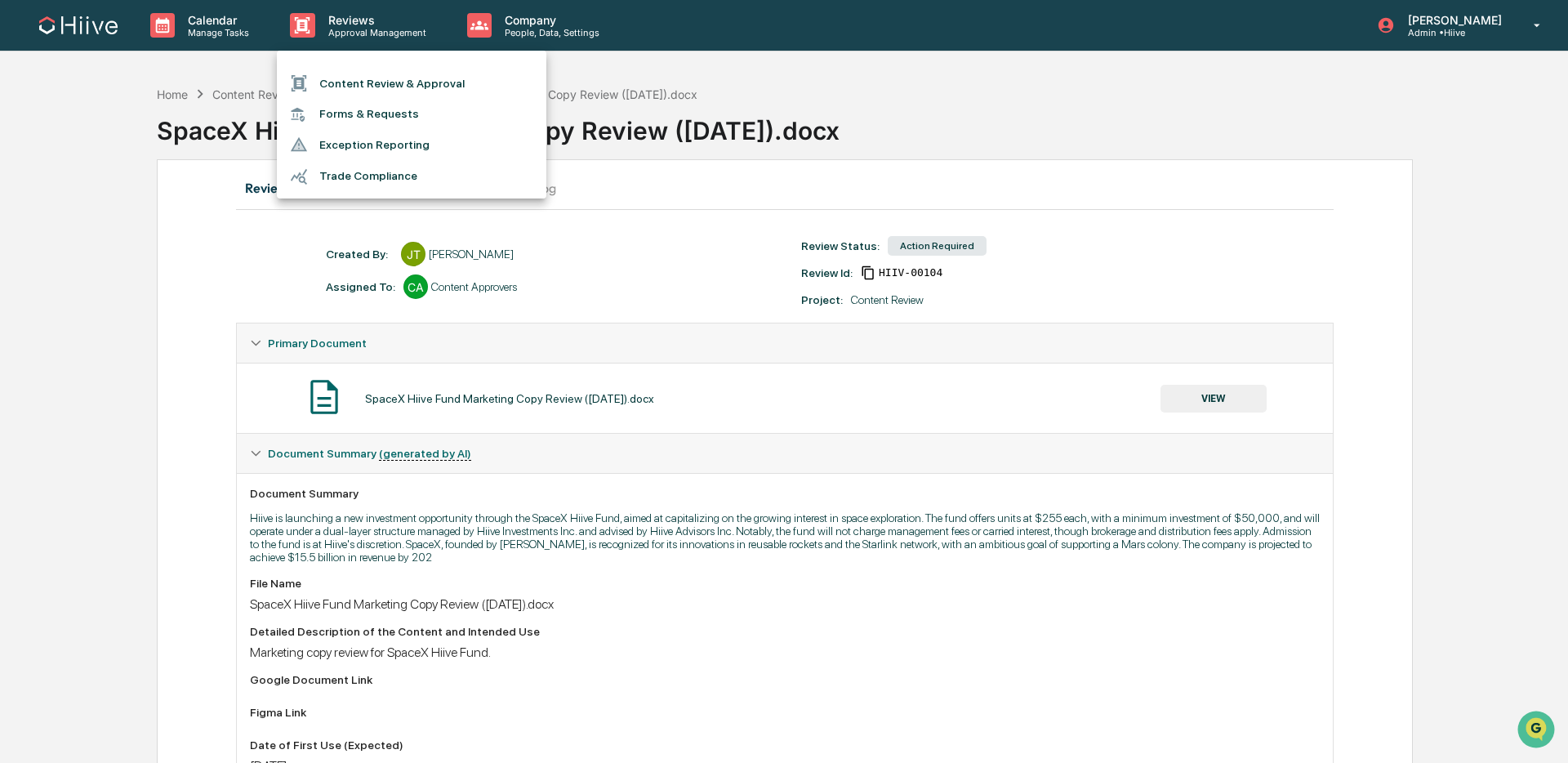
click at [394, 72] on li "Content Review & Approval" at bounding box center [412, 84] width 269 height 31
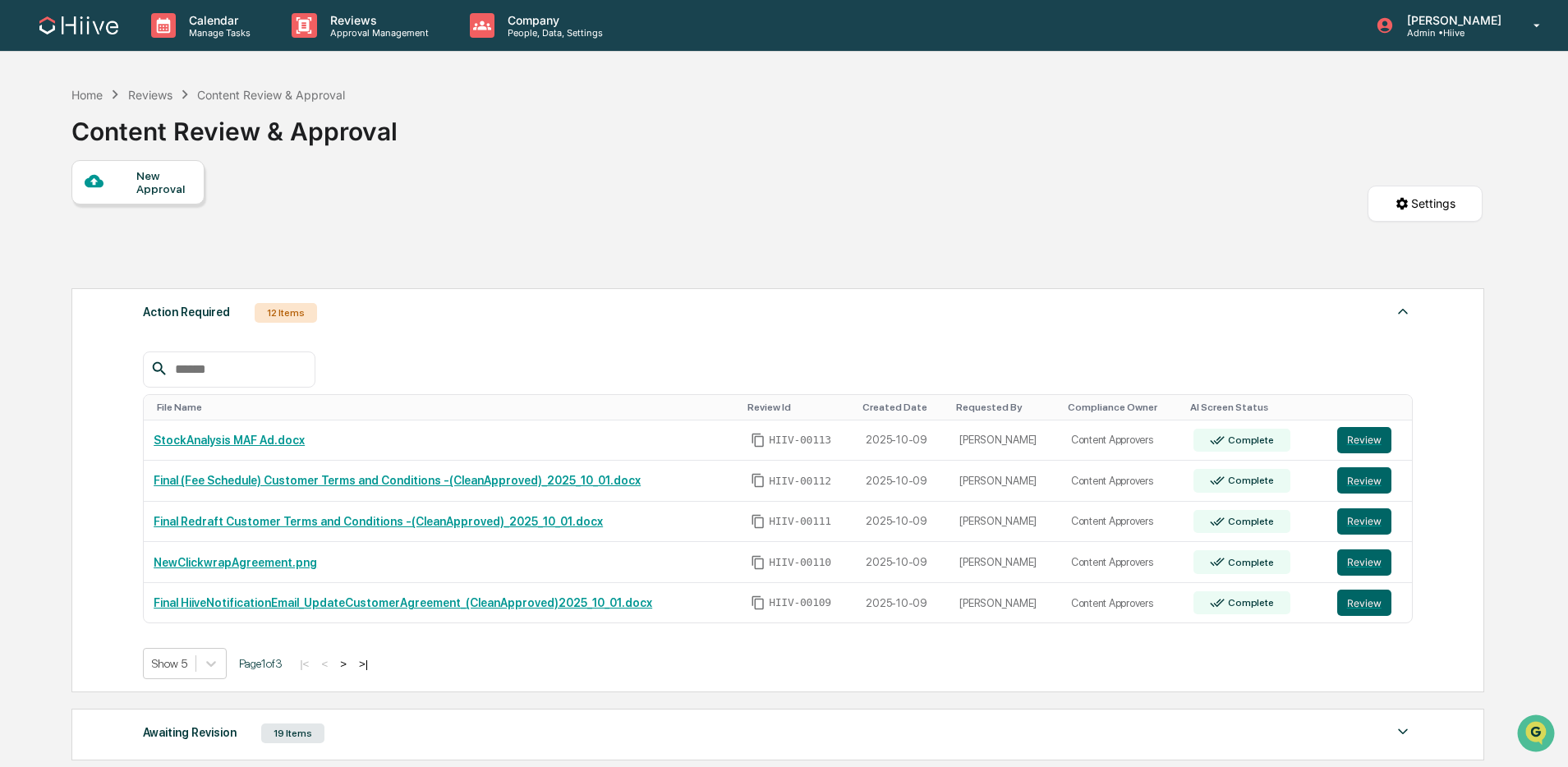
click at [352, 667] on button ">" at bounding box center [344, 664] width 17 height 14
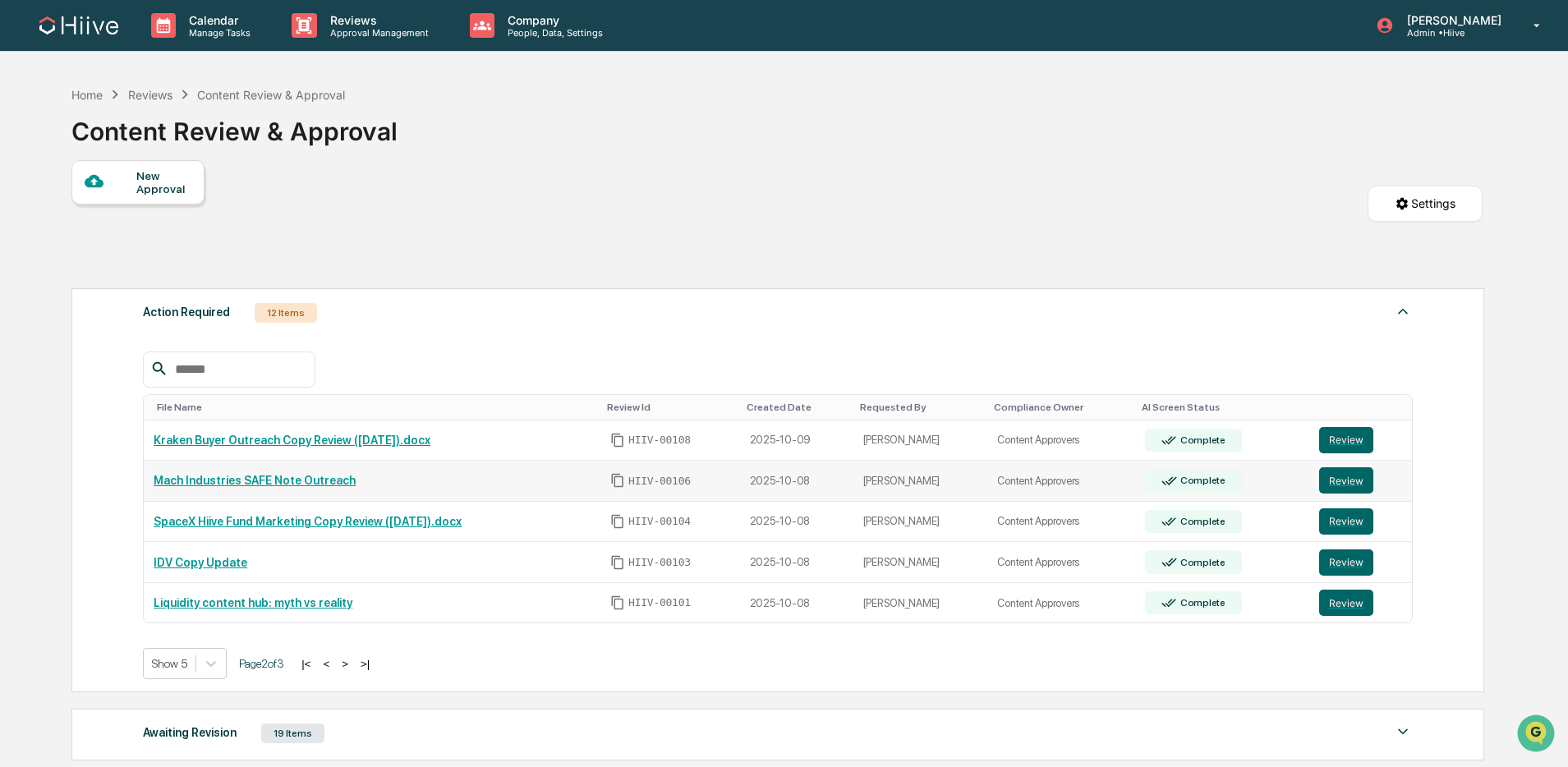
drag, startPoint x: 1334, startPoint y: 484, endPoint x: 1188, endPoint y: 473, distance: 146.4
click at [1334, 484] on button "Review" at bounding box center [1347, 481] width 55 height 26
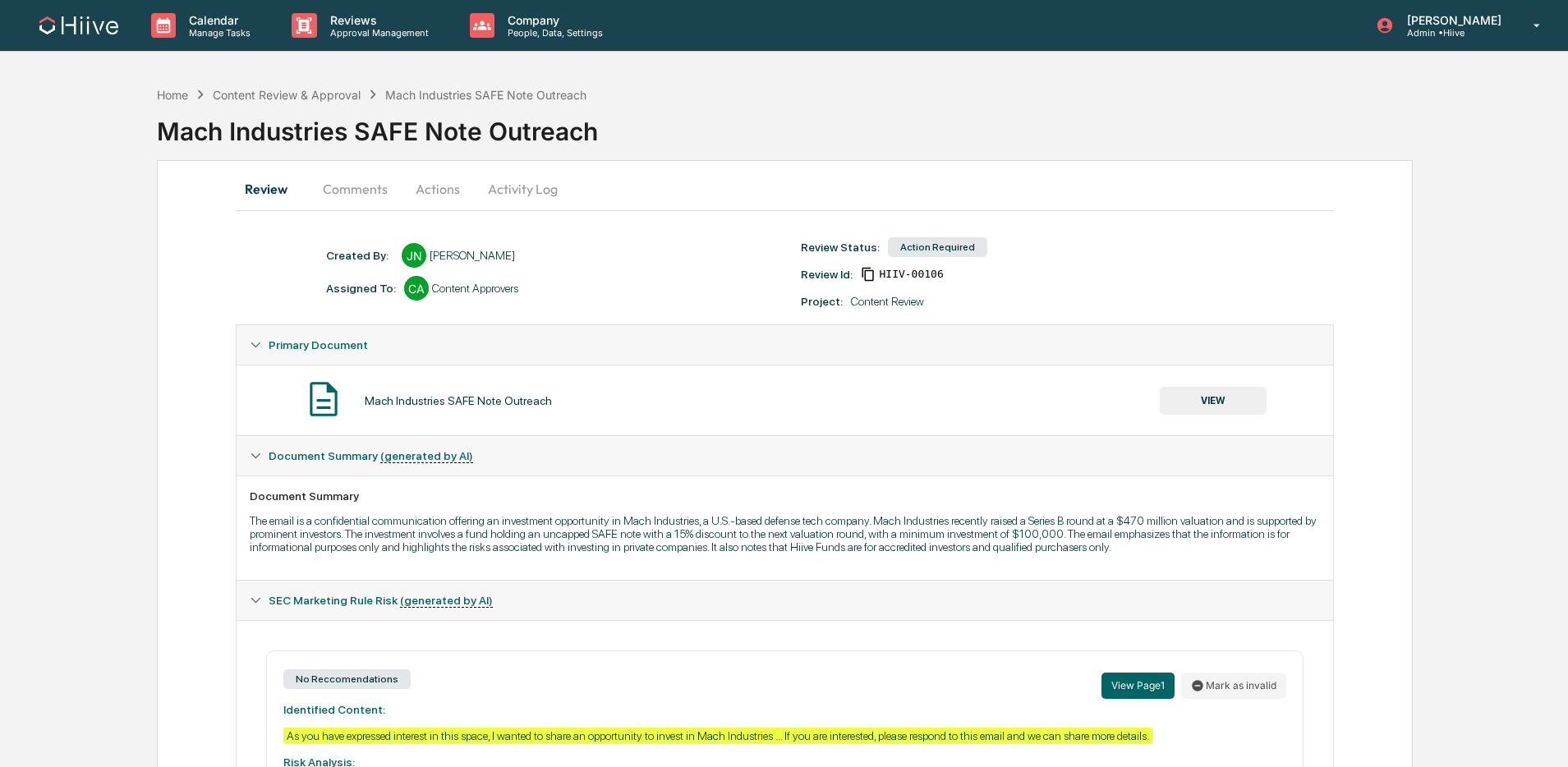
click at [349, 202] on button "Comments" at bounding box center [355, 189] width 91 height 40
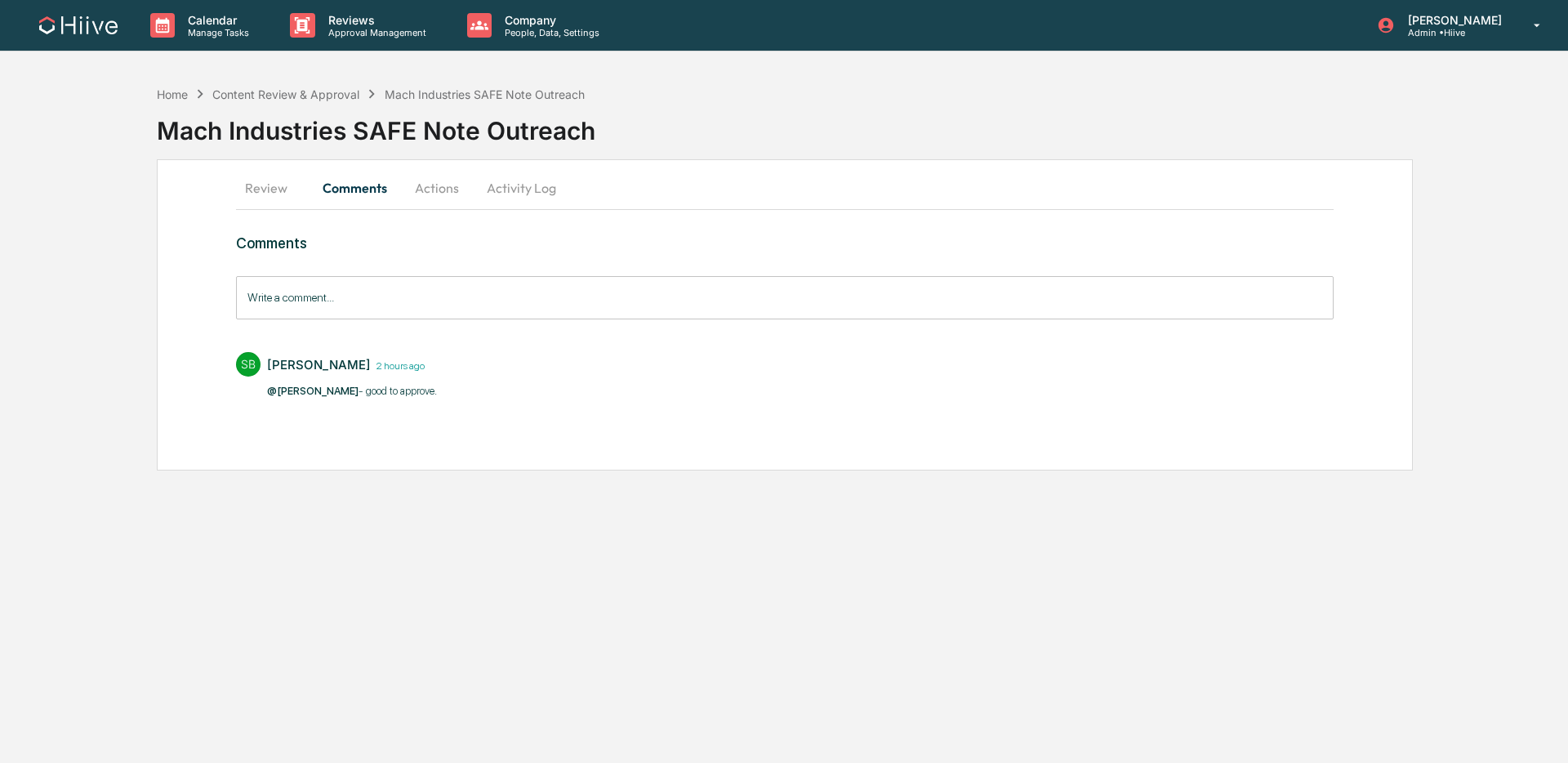
click at [274, 200] on button "Review" at bounding box center [273, 188] width 74 height 39
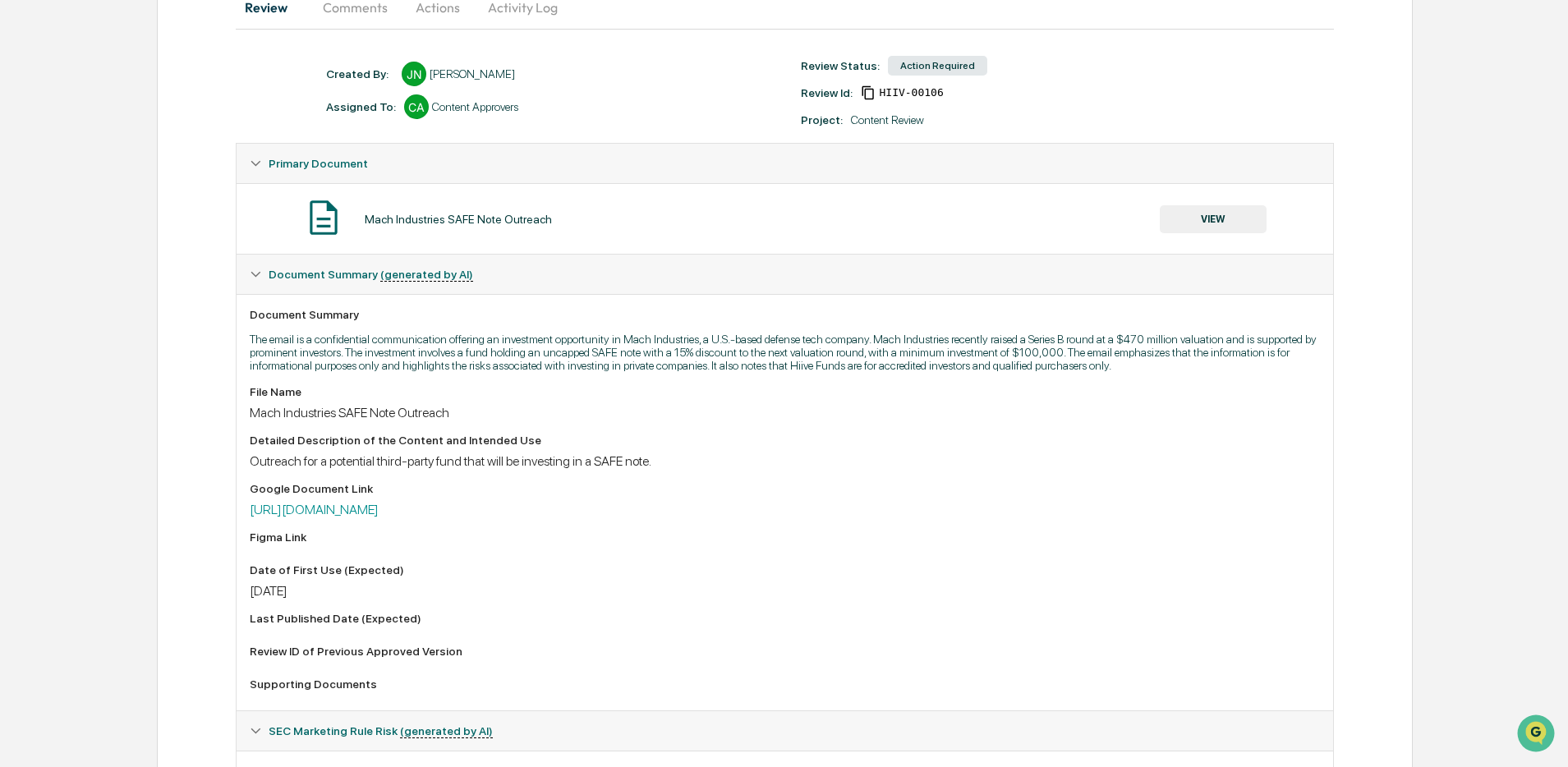
click at [1176, 224] on button "VIEW" at bounding box center [1213, 220] width 107 height 28
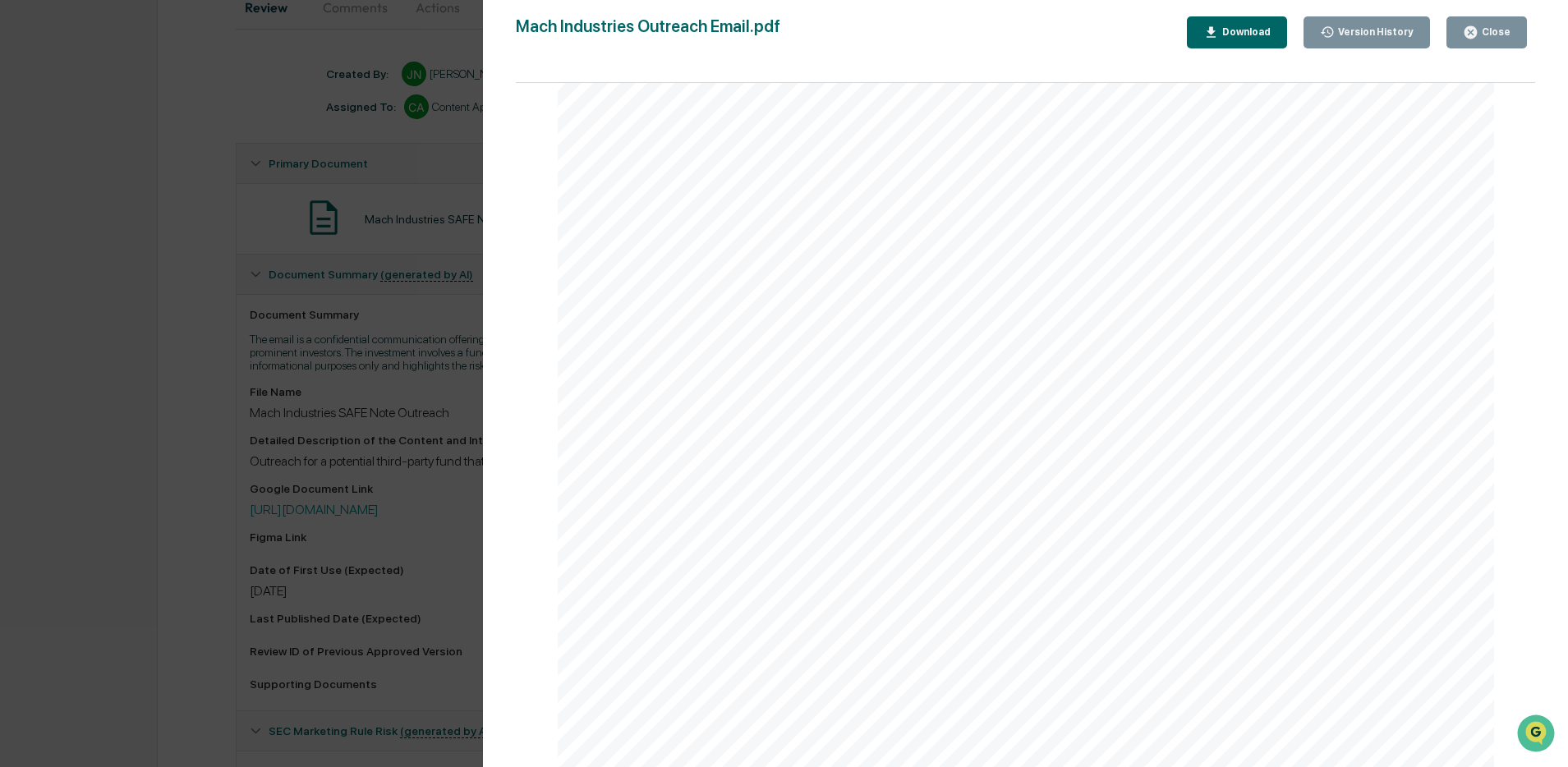
scroll to position [108, 0]
click at [965, 495] on span "equity at a 15% discount to the next primary round valuation" at bounding box center [889, 503] width 437 height 17
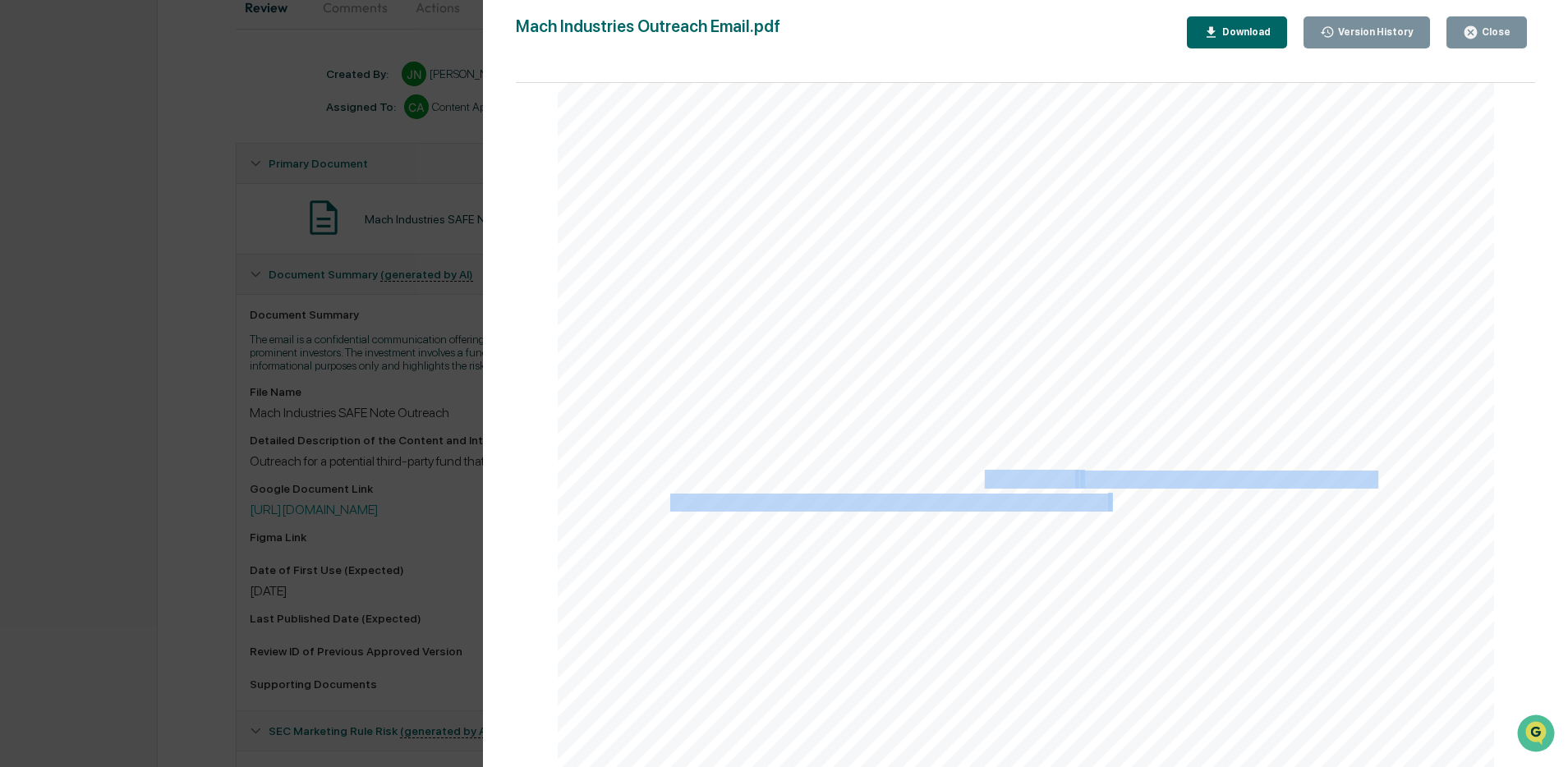
drag, startPoint x: 978, startPoint y: 477, endPoint x: 1108, endPoint y: 501, distance: 132.2
click at [558, 12] on span "This is an opportunity to invest in a fund that will hold an uncapped SAFE note…" at bounding box center [558, 12] width 0 height 0
copy span "hat will hold an uncapped SAFE note that converts to equity at a 15% discount t…"
click at [928, 391] on link at bounding box center [932, 386] width 66 height 20
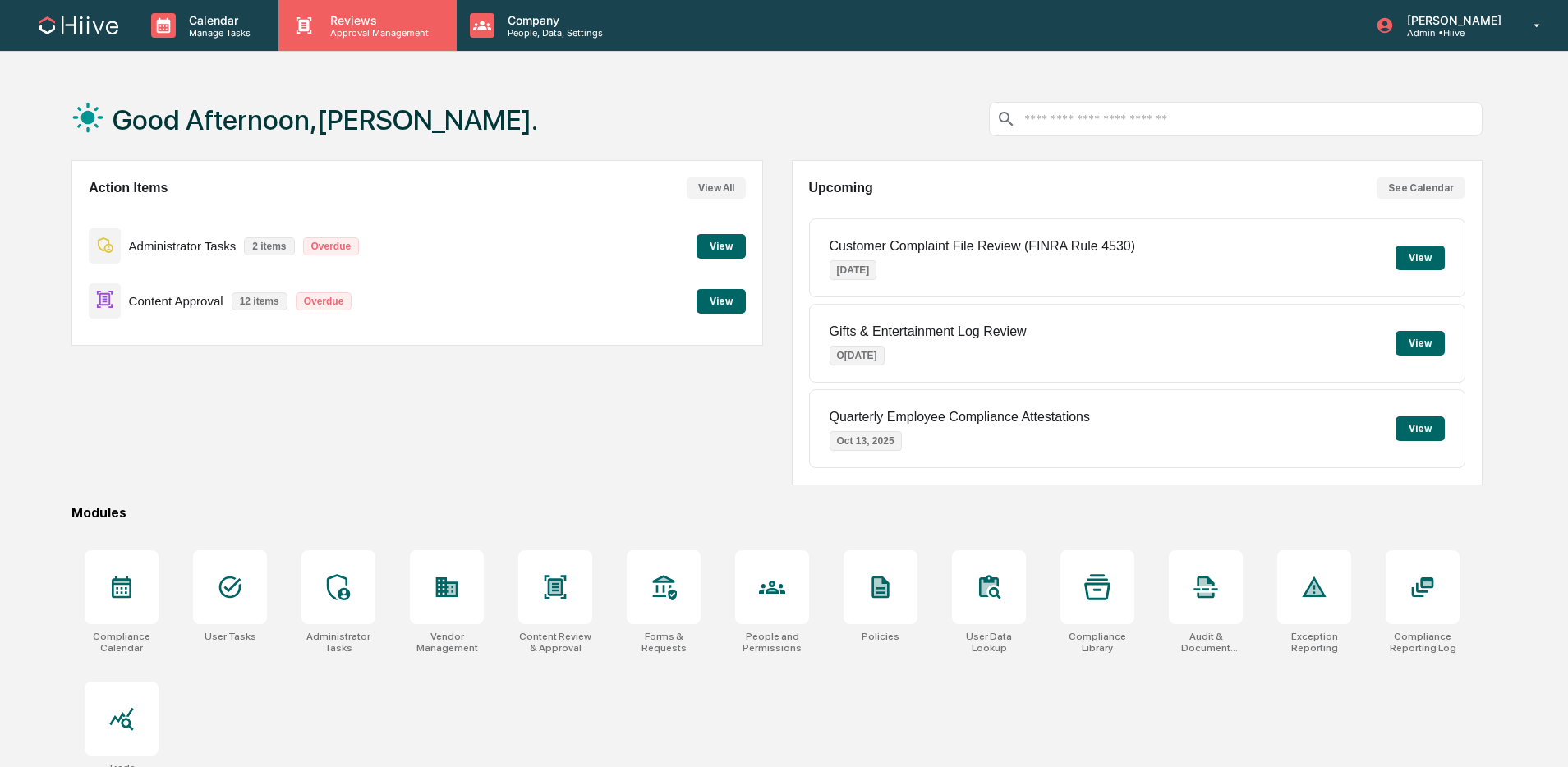
click at [327, 34] on p "Approval Management" at bounding box center [377, 33] width 120 height 12
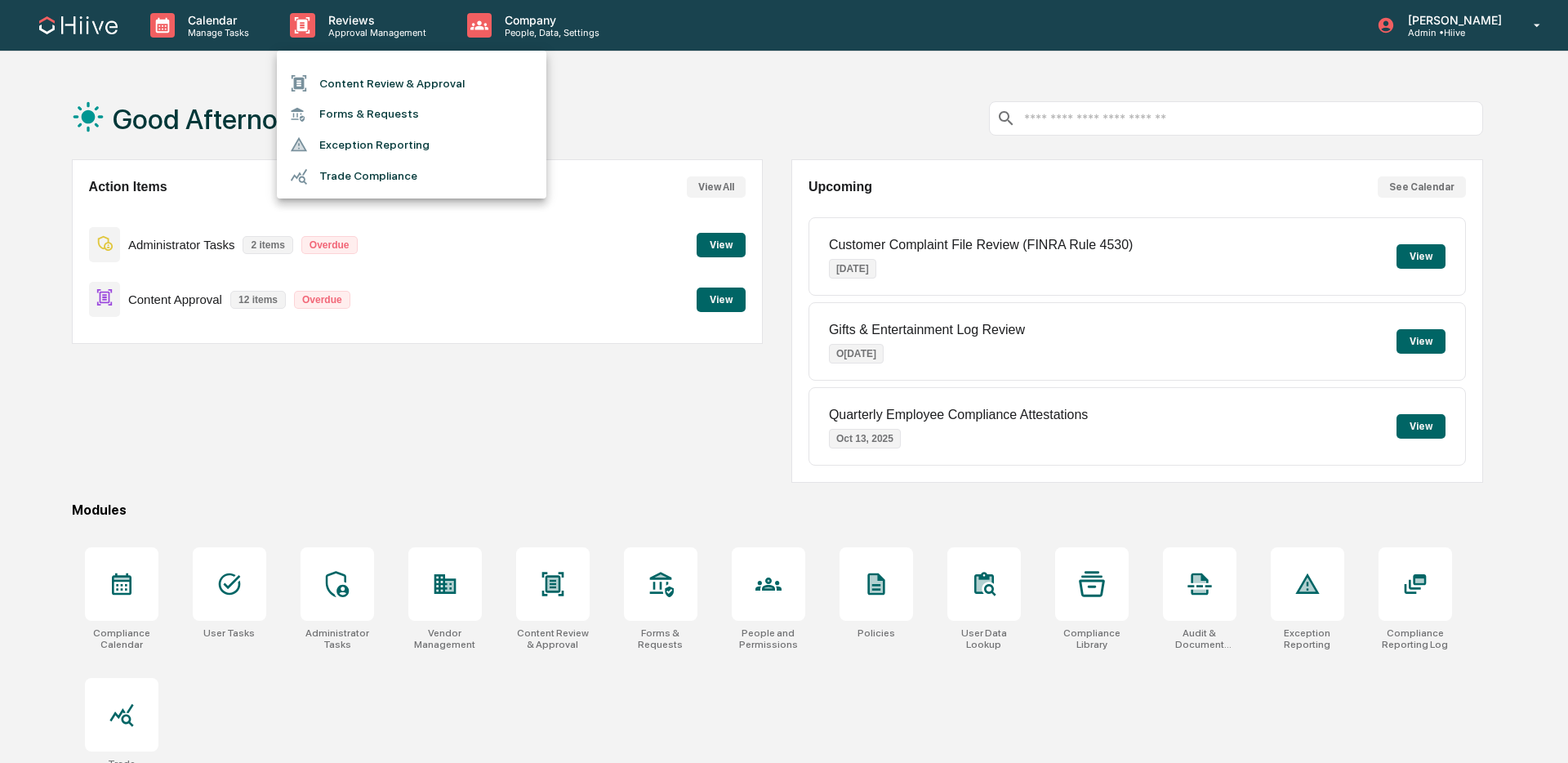
click at [346, 85] on li "Content Review & Approval" at bounding box center [412, 84] width 269 height 31
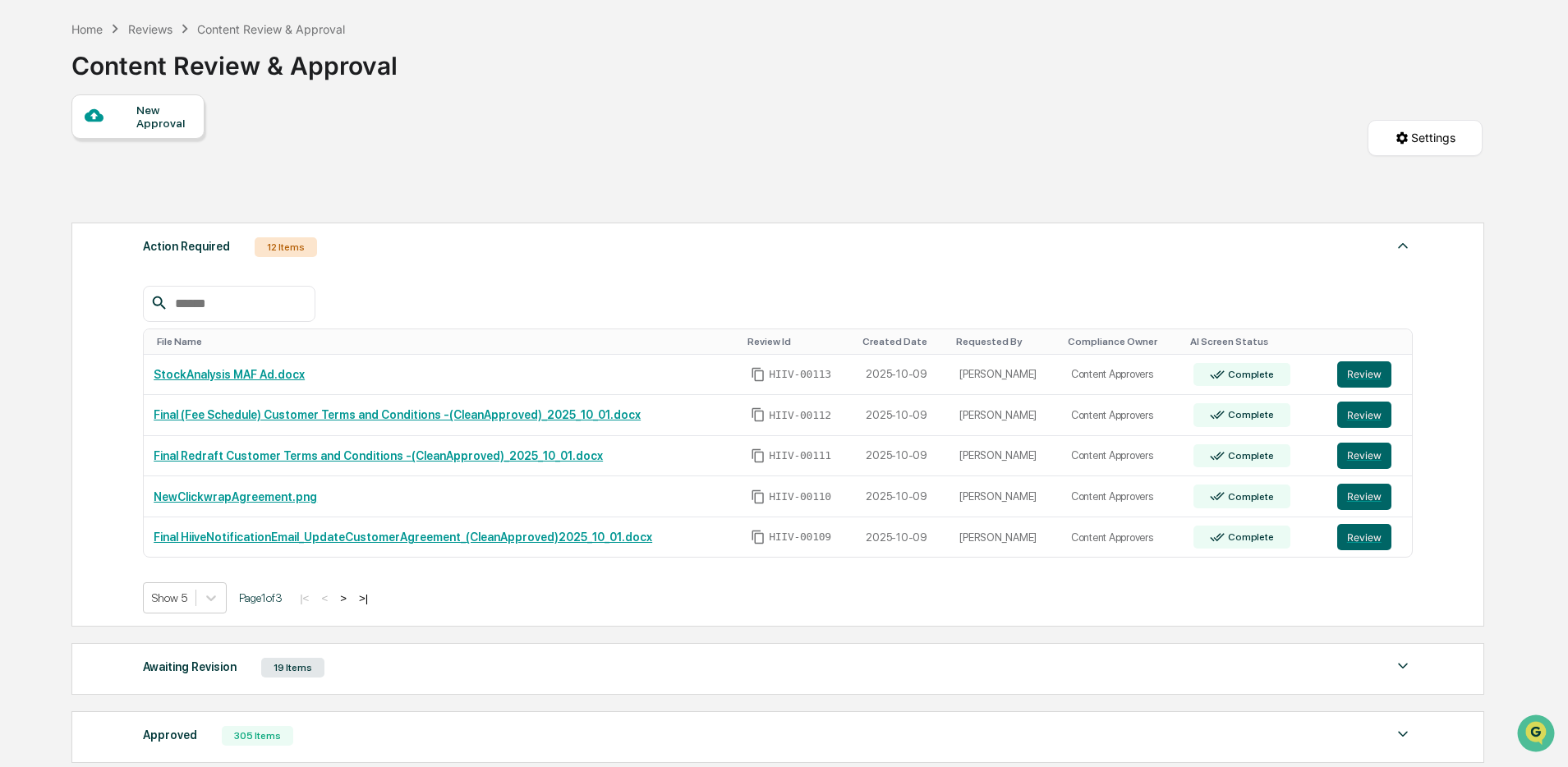
click at [266, 307] on input "text" at bounding box center [238, 304] width 140 height 21
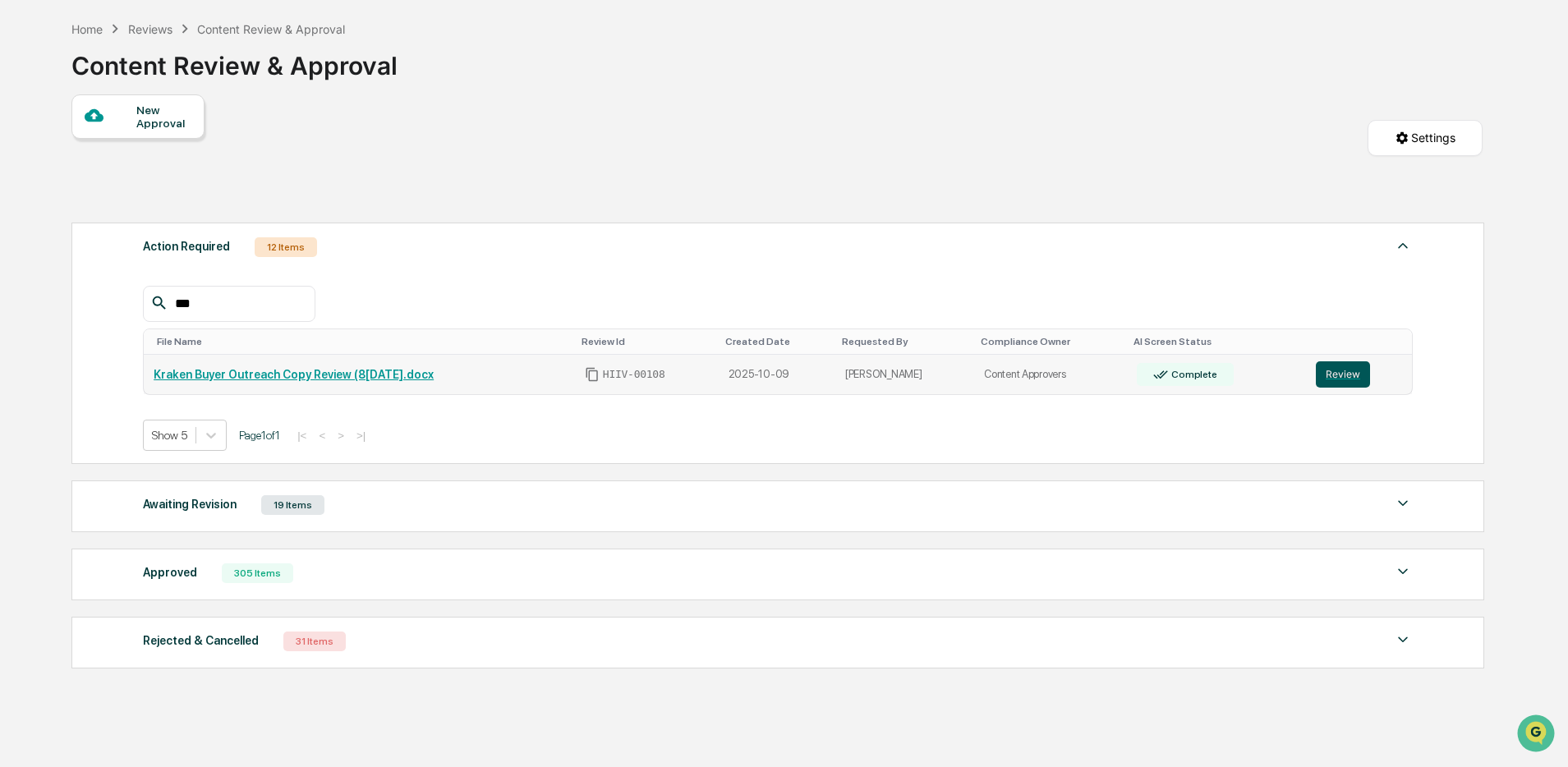
type input "***"
click at [1343, 378] on button "Review" at bounding box center [1343, 375] width 55 height 26
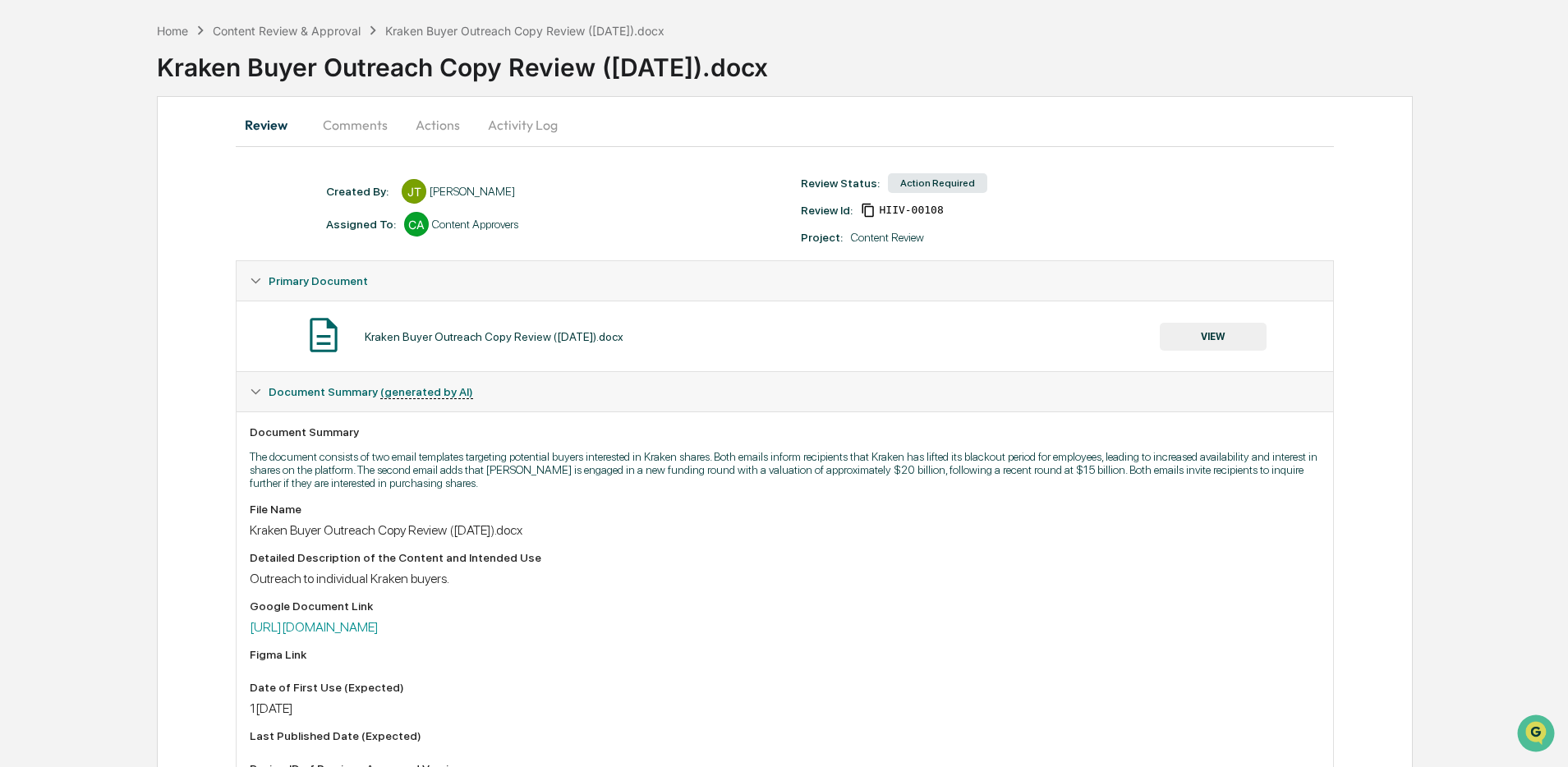
scroll to position [51, 0]
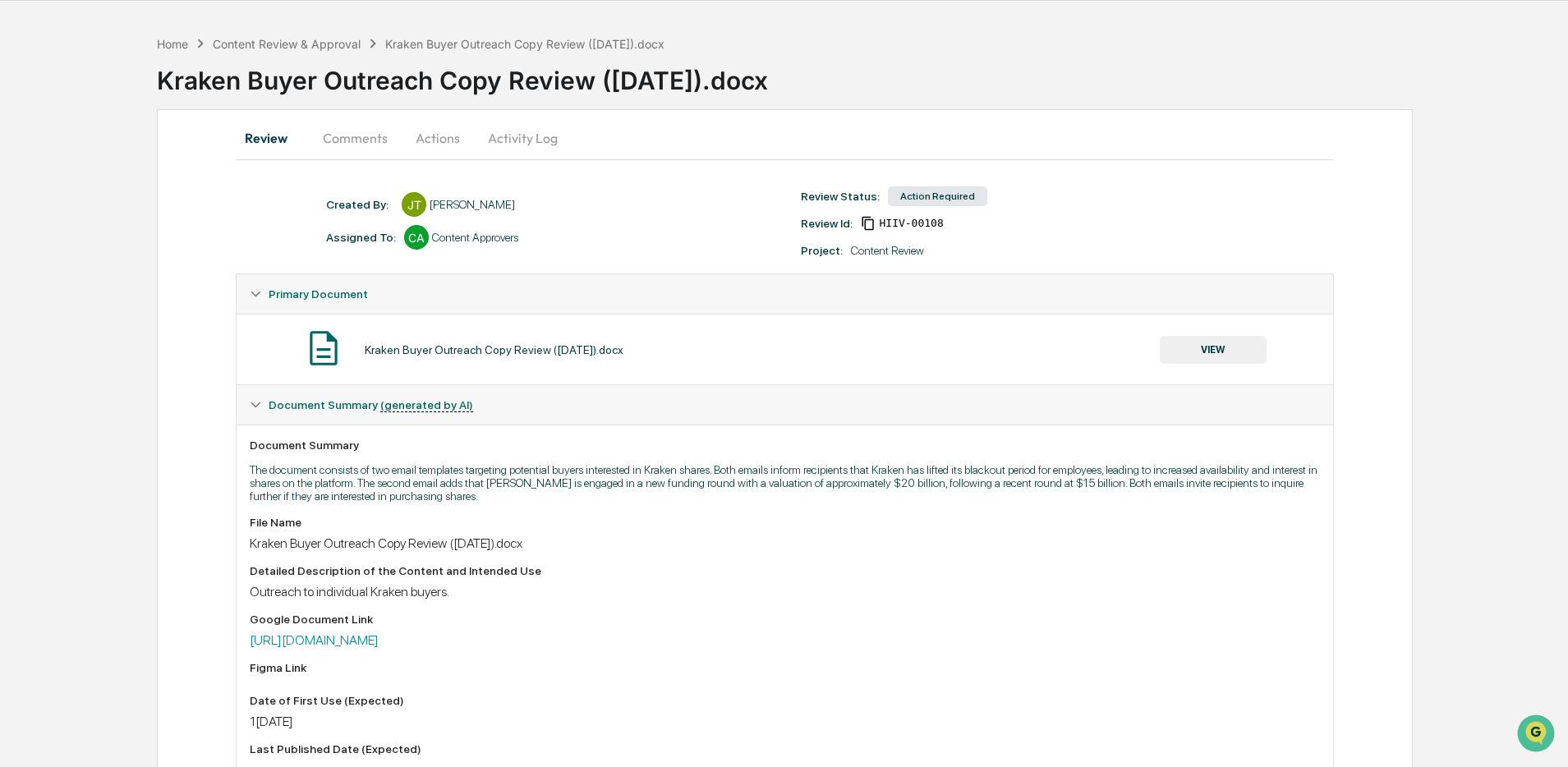
click at [366, 145] on button "Comments" at bounding box center [355, 138] width 91 height 40
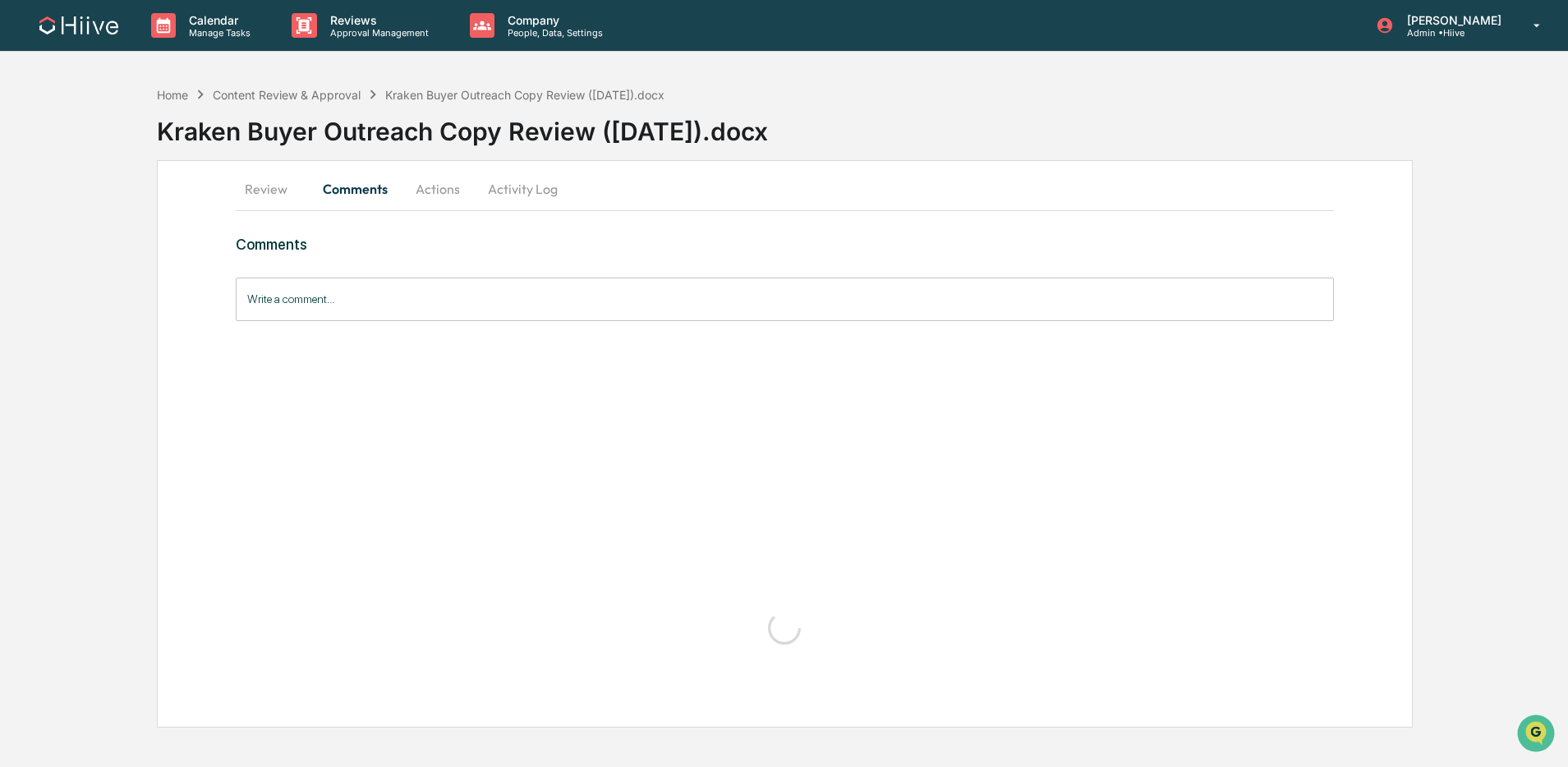
scroll to position [0, 0]
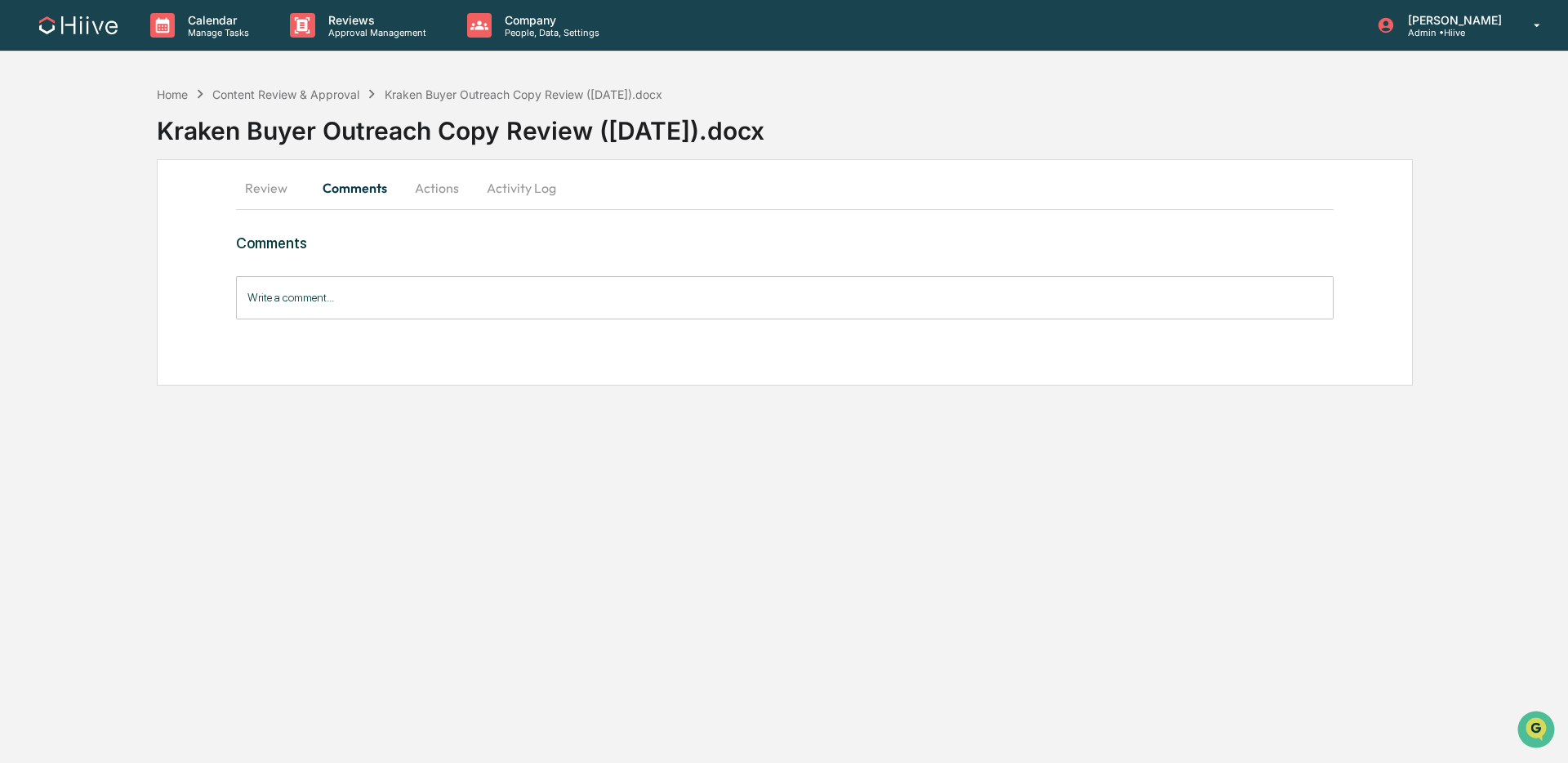
click at [264, 198] on button "Review" at bounding box center [273, 188] width 74 height 39
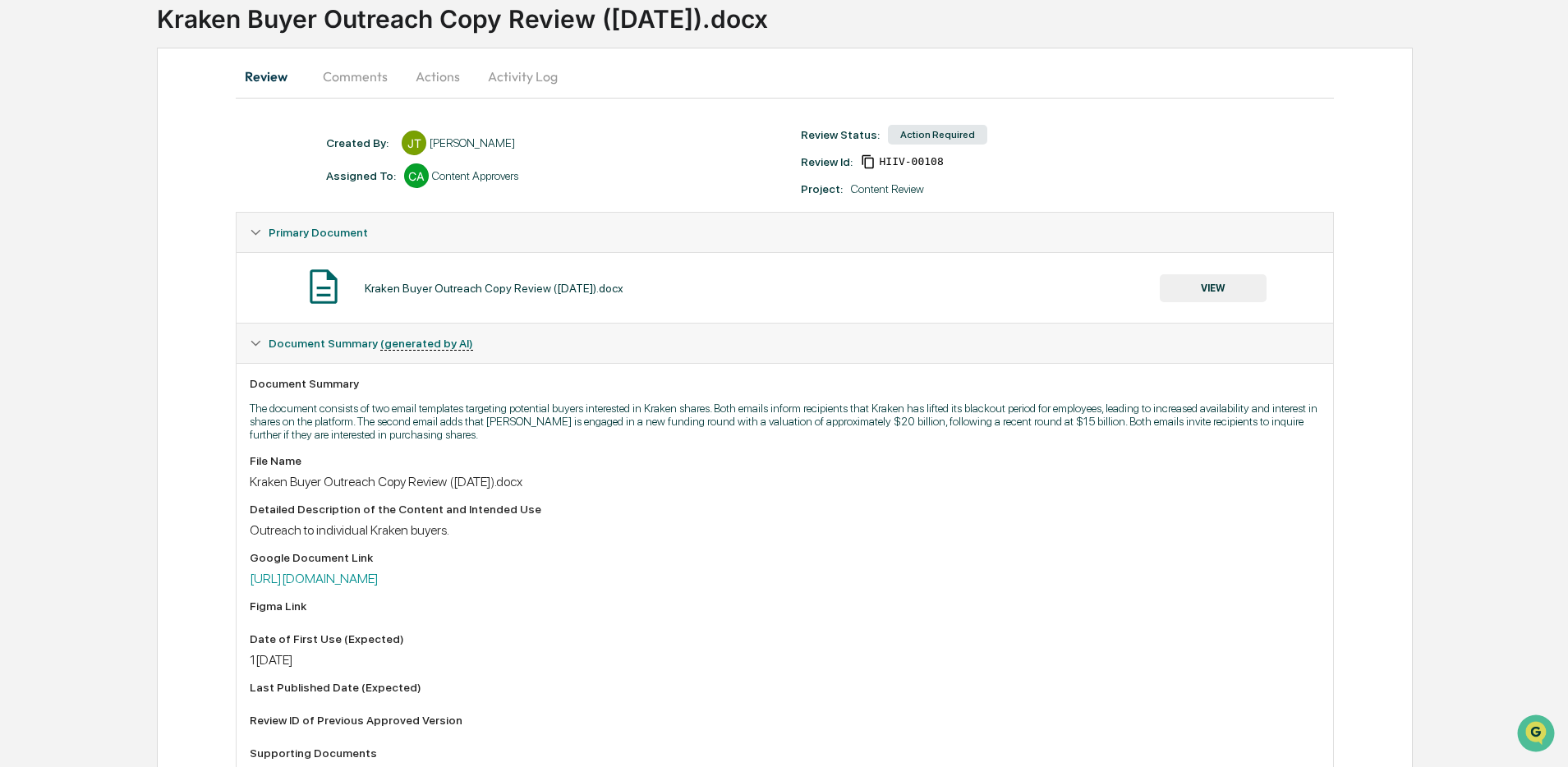
scroll to position [358, 0]
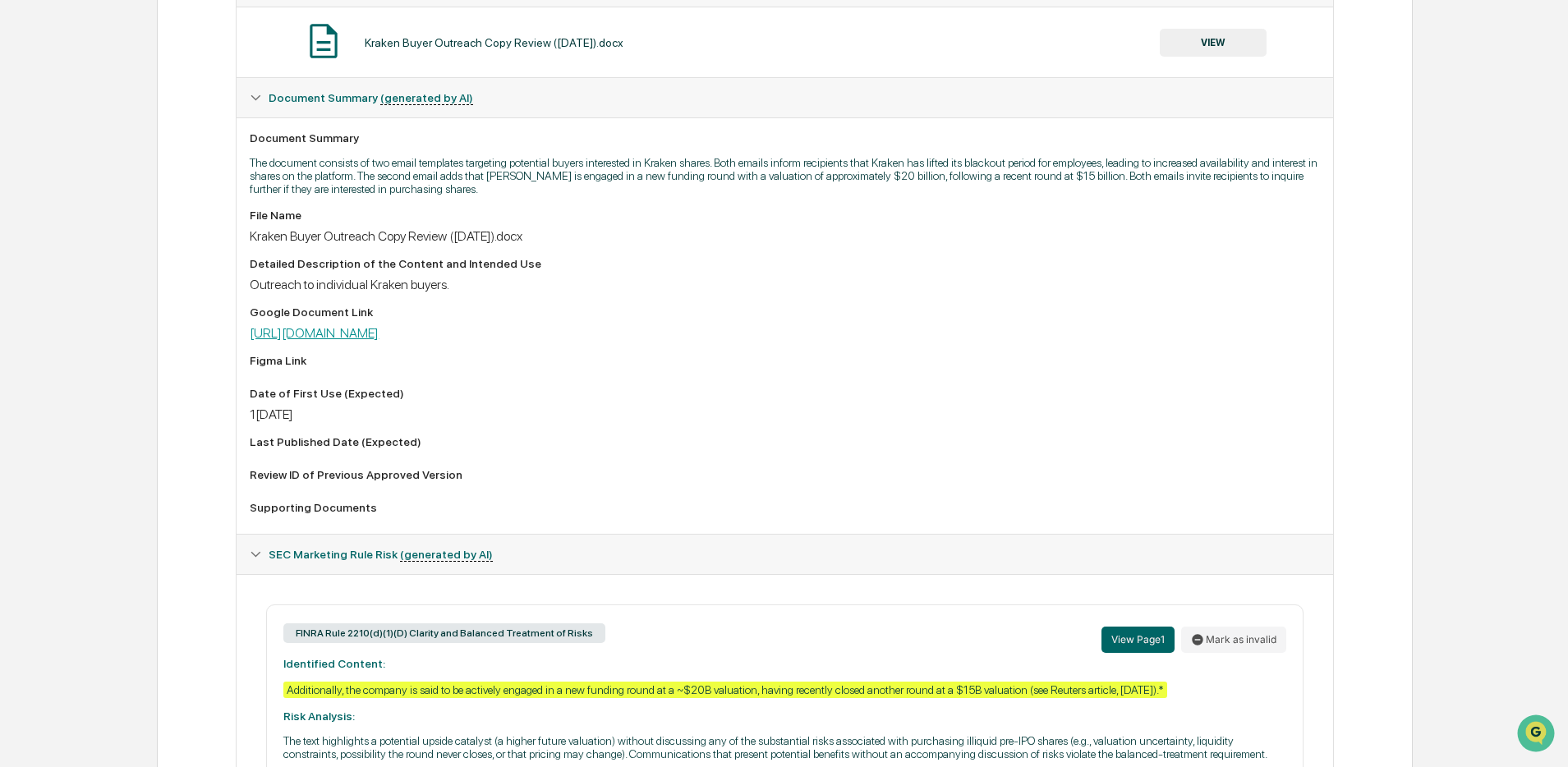
click at [378, 340] on link "[URL][DOMAIN_NAME]" at bounding box center [314, 333] width 129 height 16
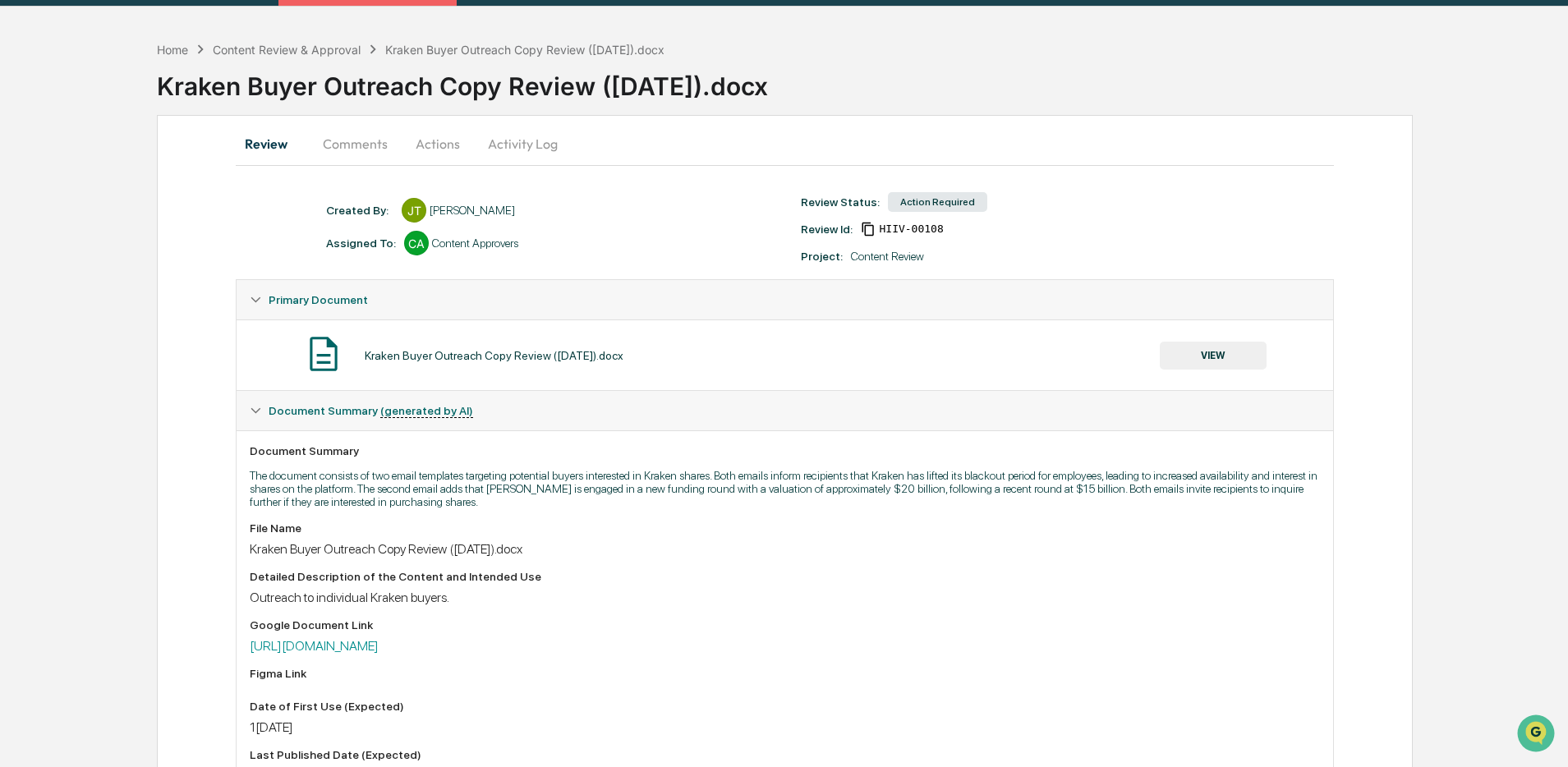
scroll to position [0, 0]
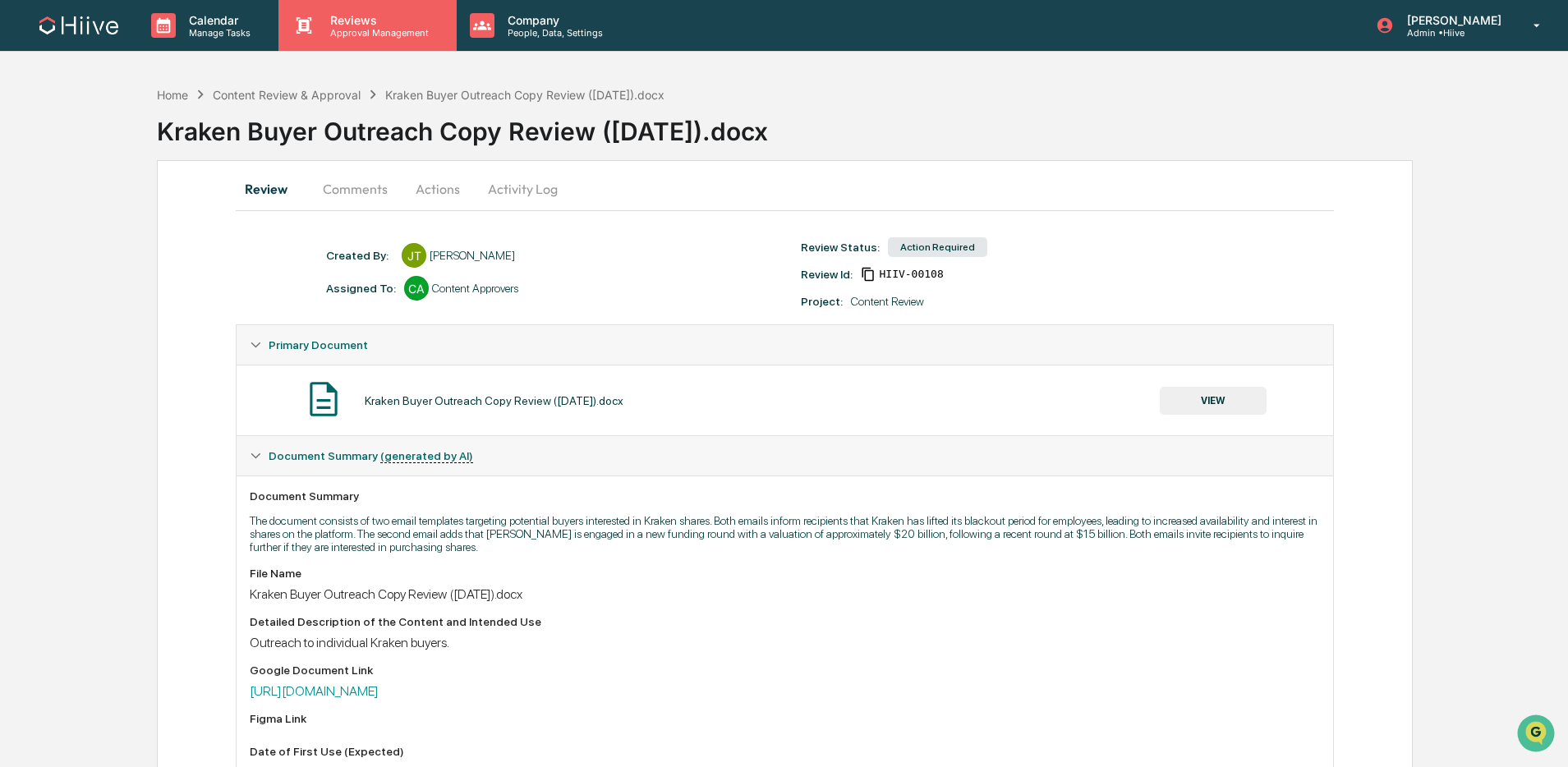
click at [349, 48] on div "Reviews Approval Management" at bounding box center [367, 26] width 178 height 51
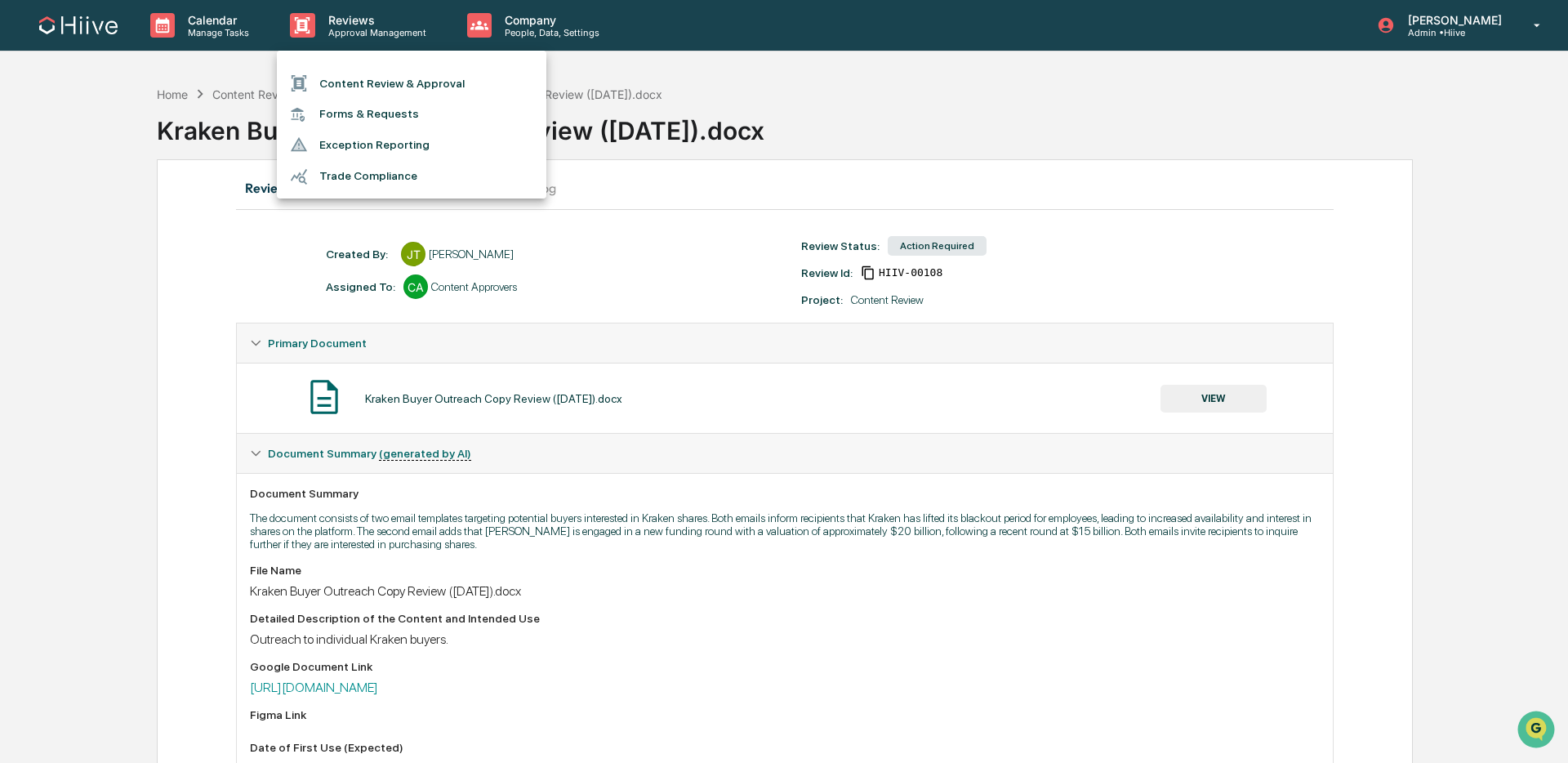
click at [333, 85] on li "Content Review & Approval" at bounding box center [412, 84] width 269 height 31
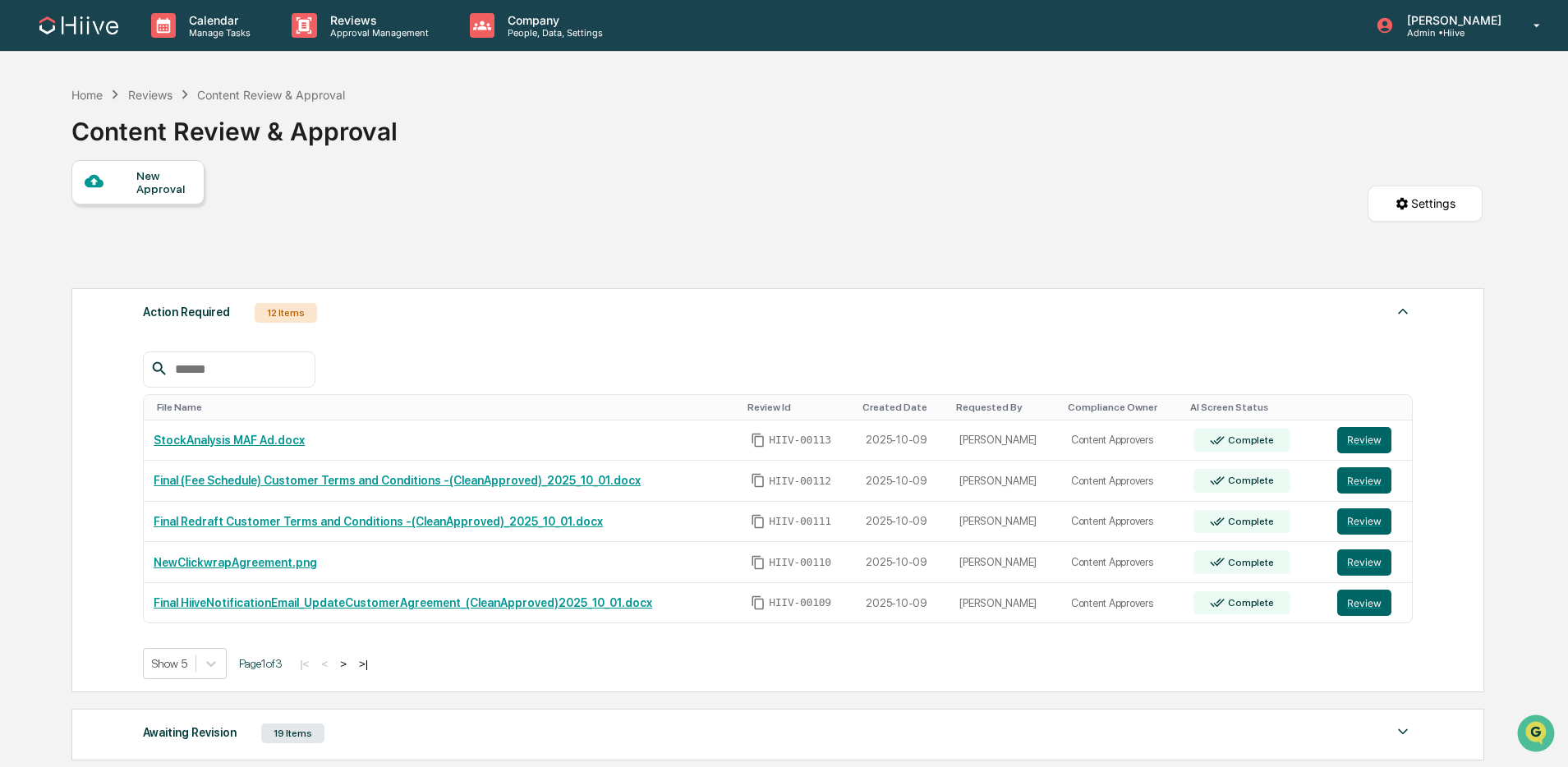
click at [352, 666] on button ">" at bounding box center [344, 664] width 17 height 14
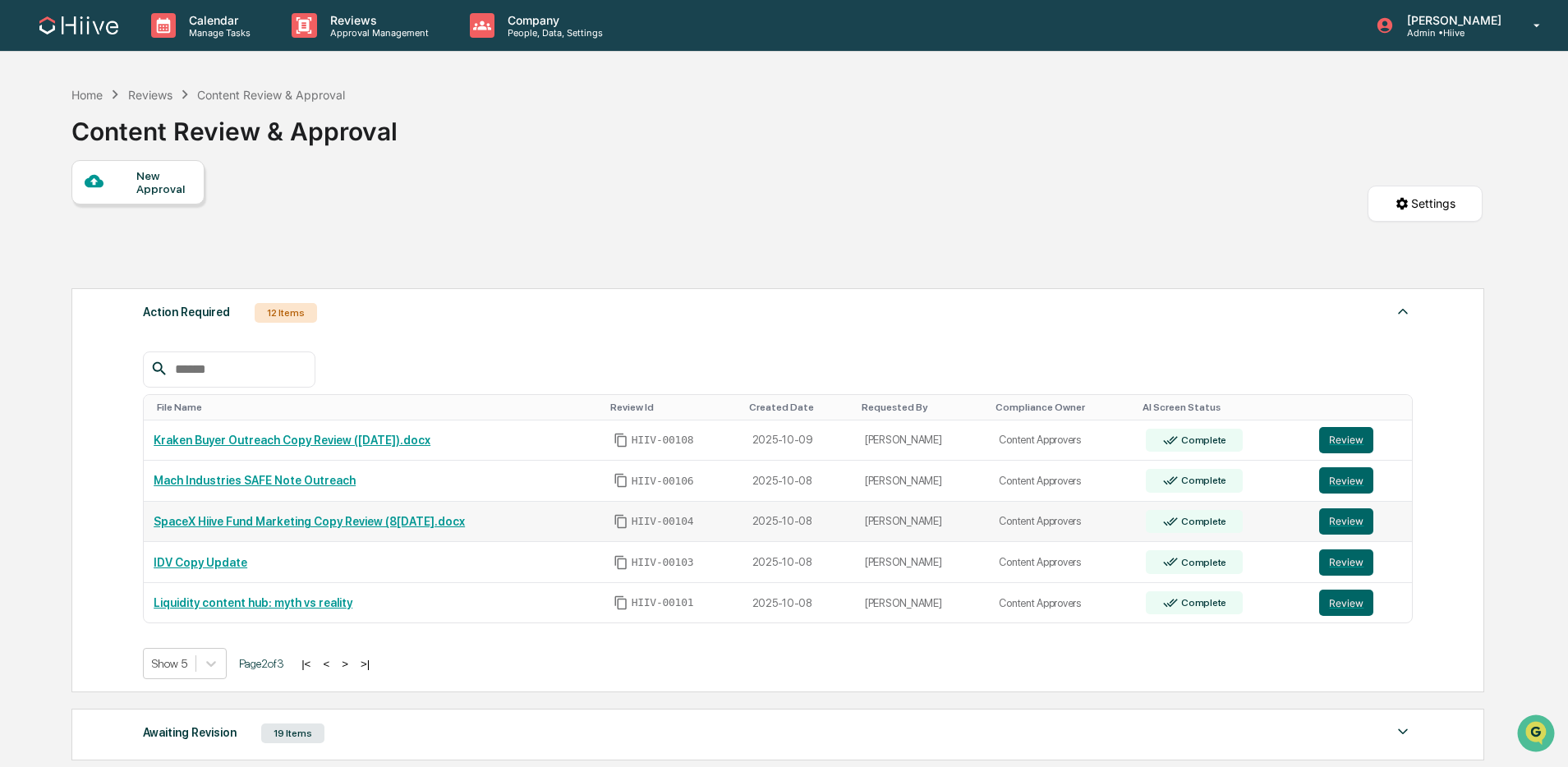
click at [629, 524] on icon "Copy Id" at bounding box center [621, 522] width 15 height 15
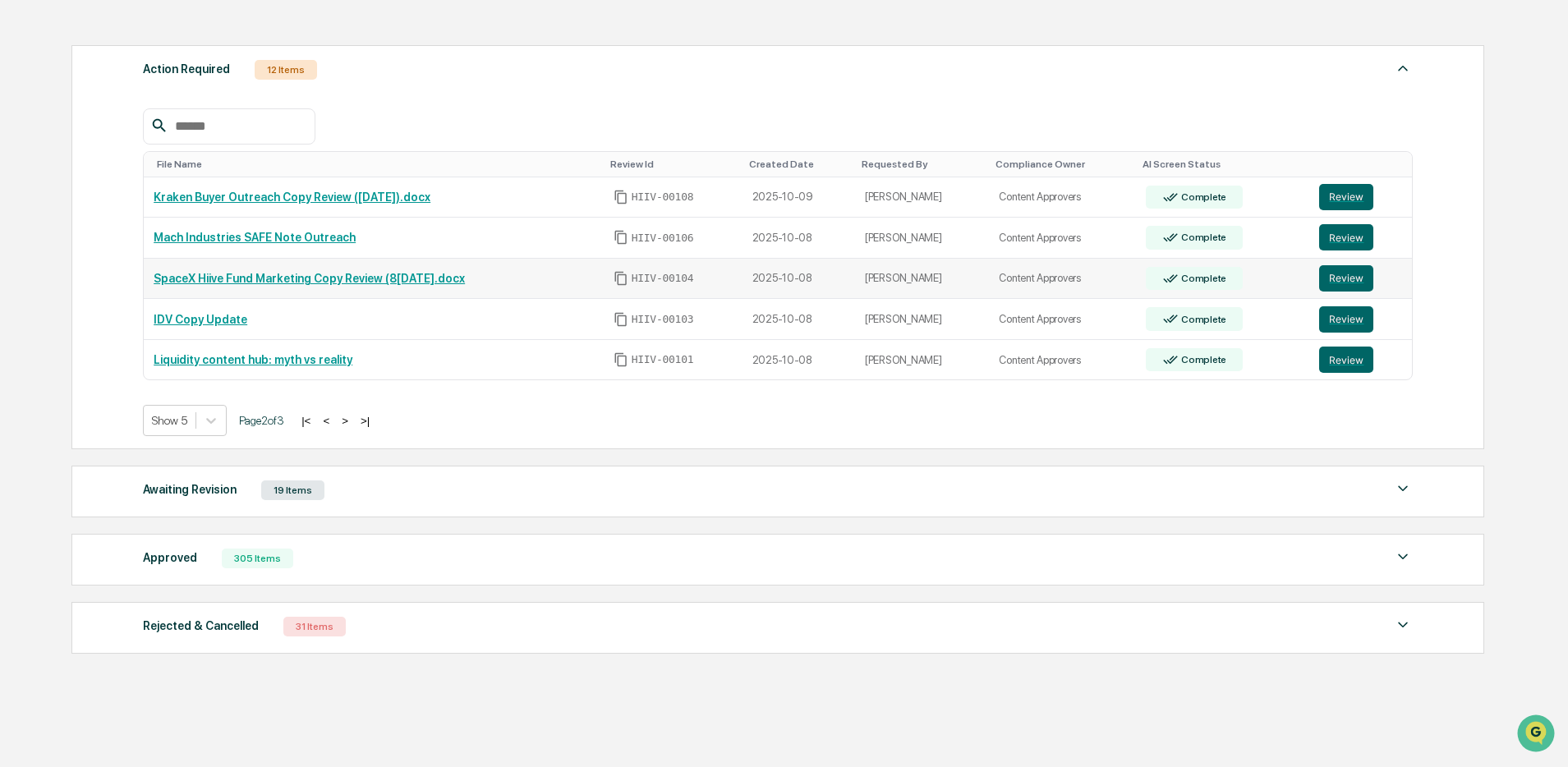
scroll to position [285, 0]
